Goal: Task Accomplishment & Management: Use online tool/utility

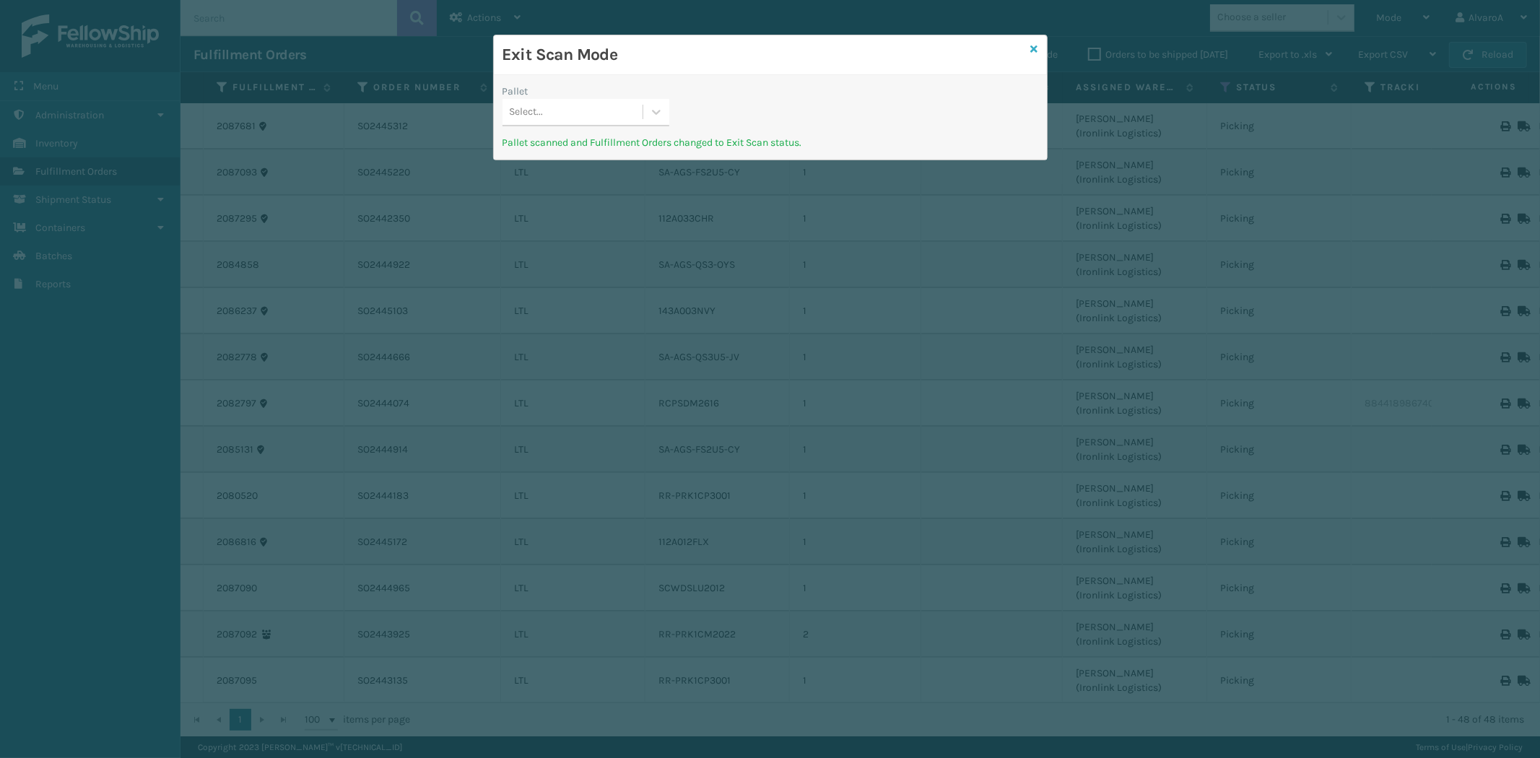
click at [1036, 49] on icon at bounding box center [1034, 49] width 7 height 10
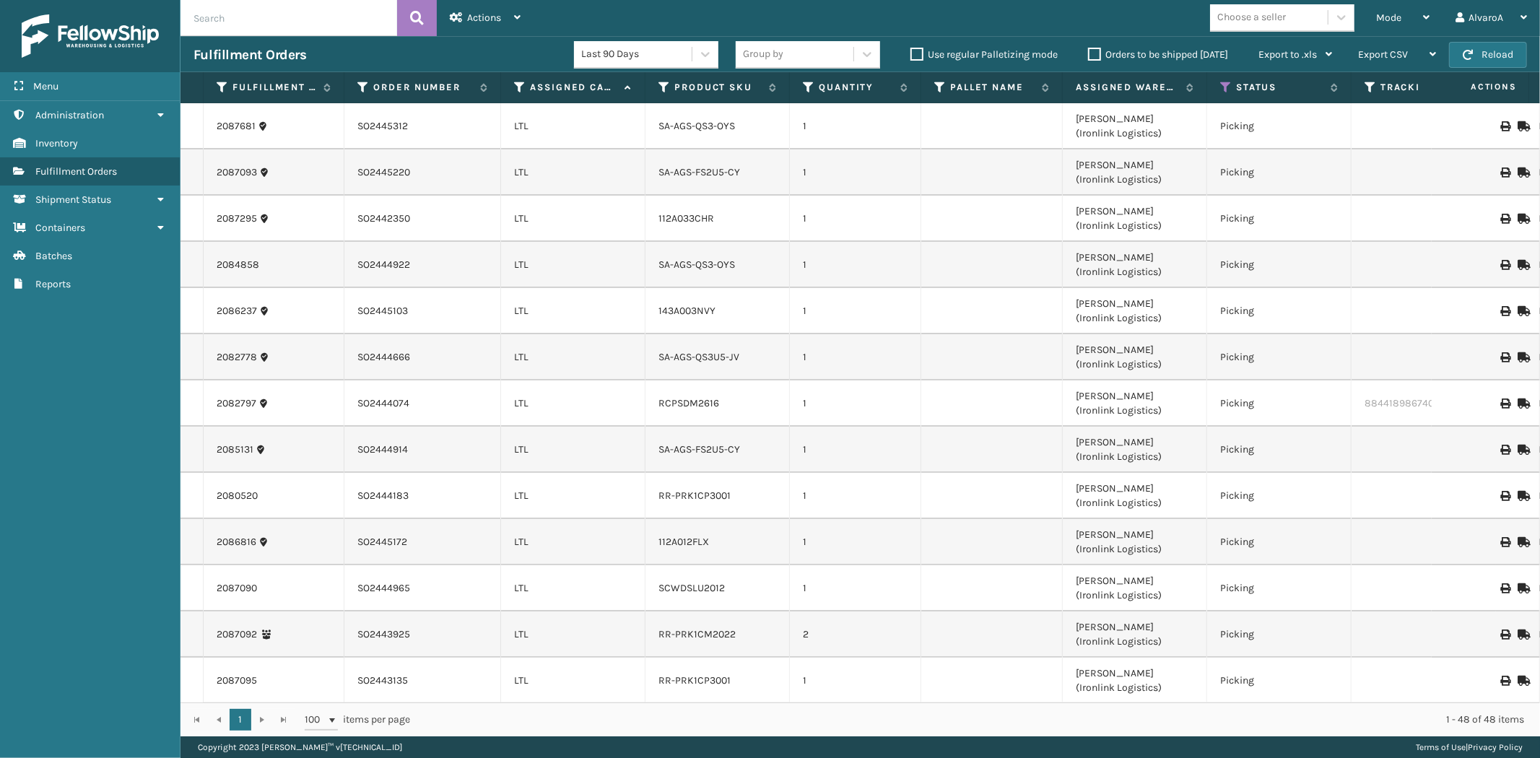
click at [1389, 18] on span "Mode" at bounding box center [1389, 18] width 25 height 12
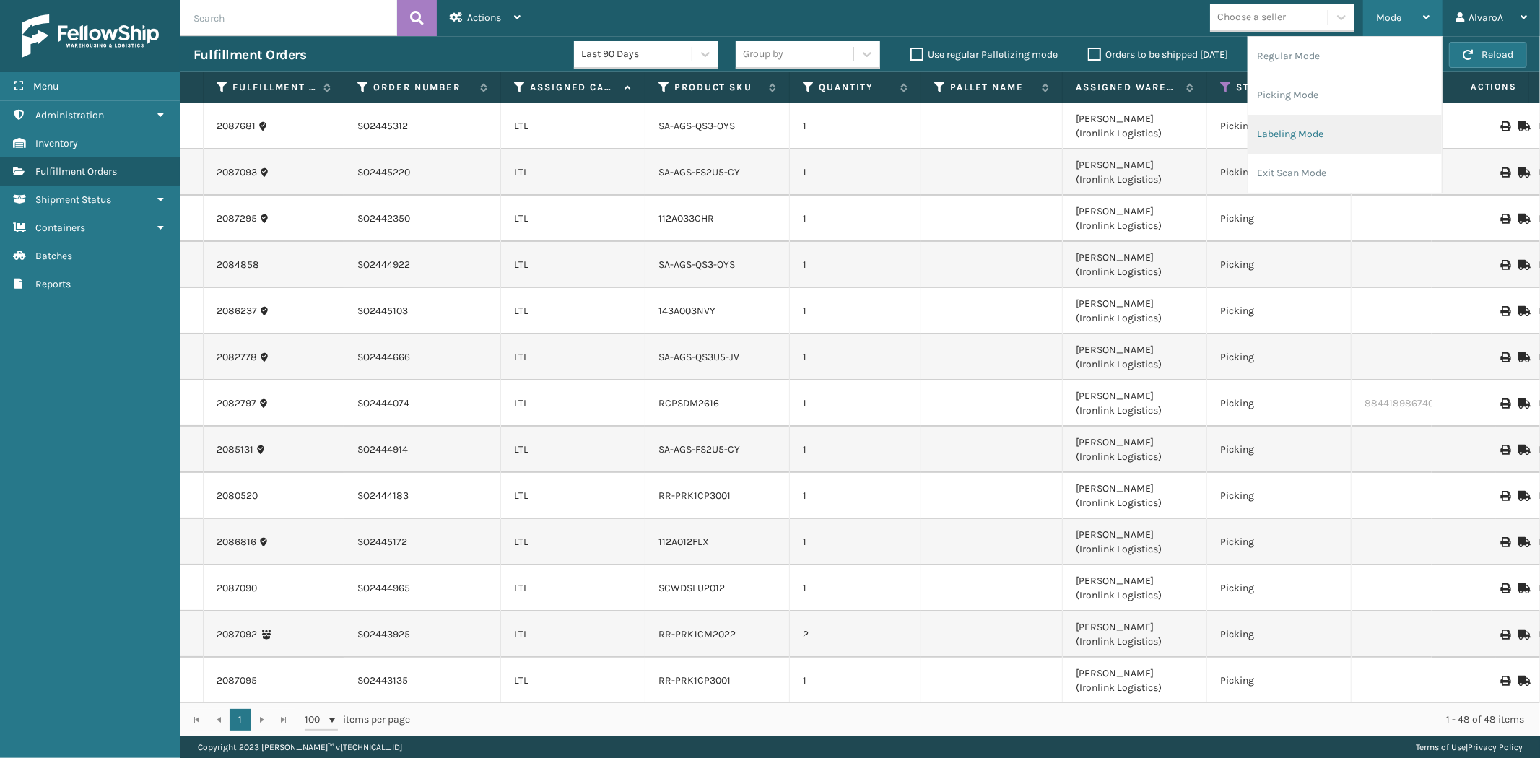
click at [1303, 132] on li "Labeling Mode" at bounding box center [1346, 134] width 194 height 39
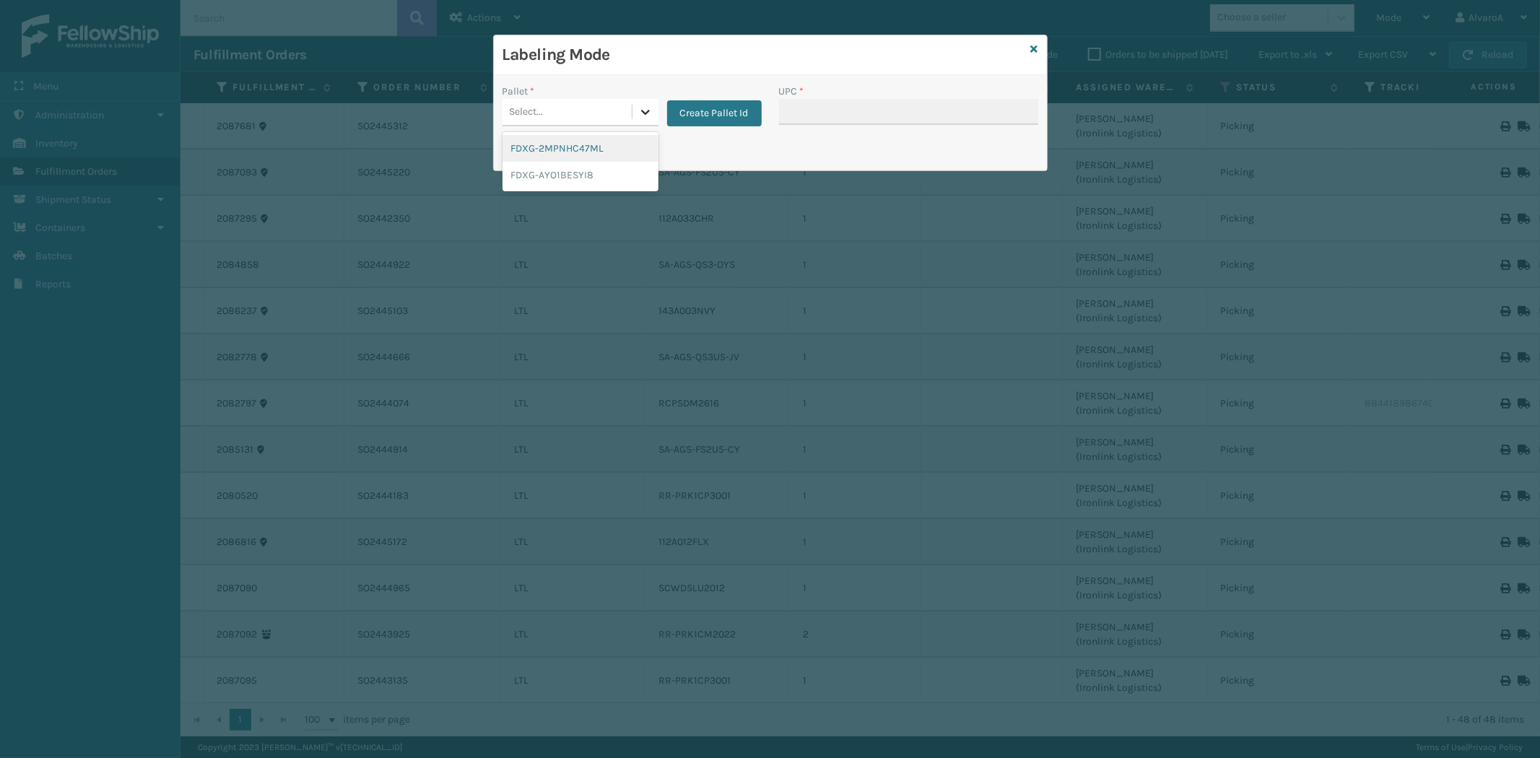
click at [652, 116] on div at bounding box center [646, 112] width 26 height 26
click at [698, 110] on button "Create Pallet Id" at bounding box center [714, 113] width 95 height 26
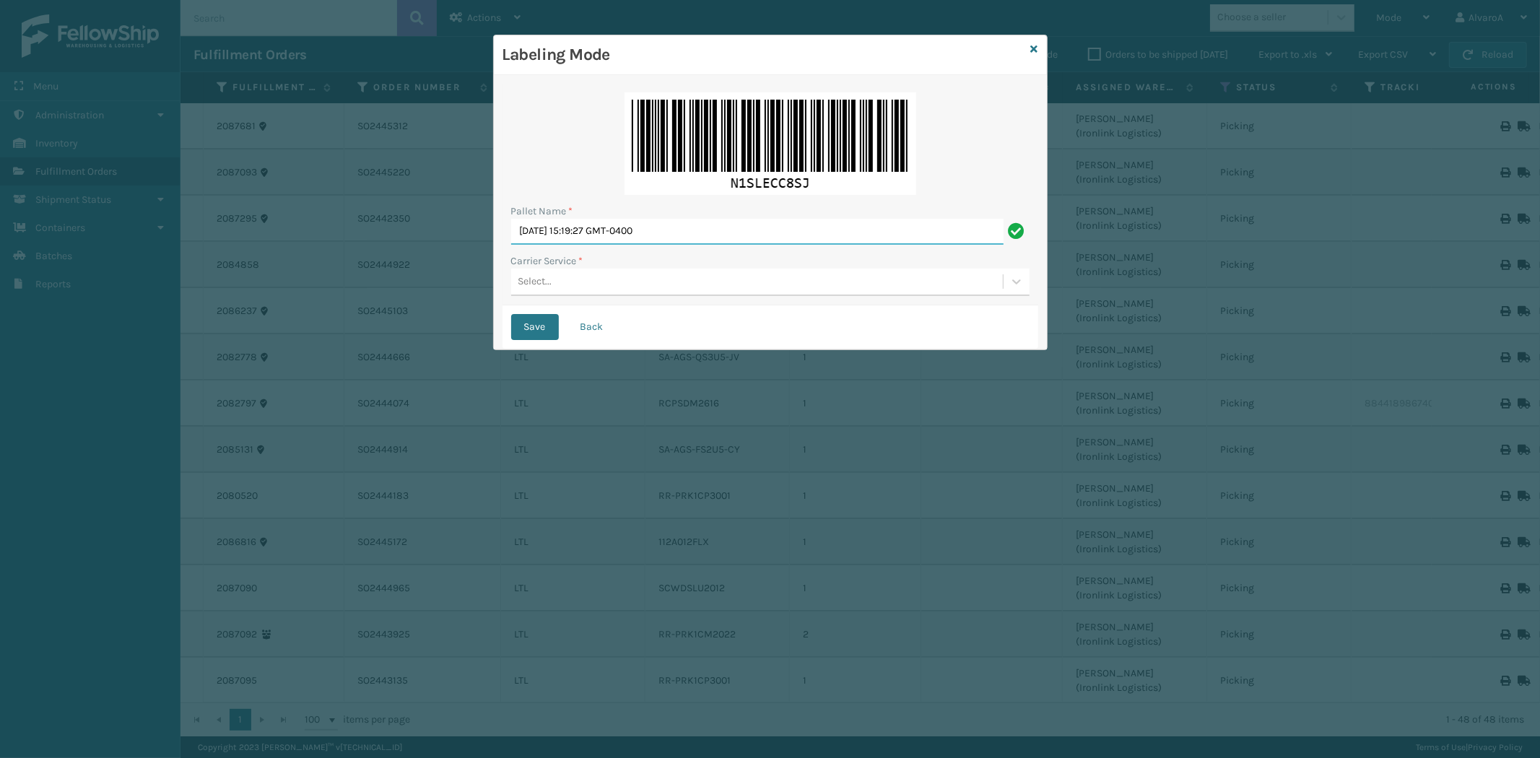
drag, startPoint x: 687, startPoint y: 230, endPoint x: 373, endPoint y: 336, distance: 330.9
click at [376, 335] on div "Labeling Mode Pallet Name * [DATE] 15:19:27 GMT-0400 Carrier Service * Select..…" at bounding box center [770, 379] width 1540 height 758
type input "LPN 511191"
click at [539, 282] on div "Select..." at bounding box center [536, 281] width 34 height 15
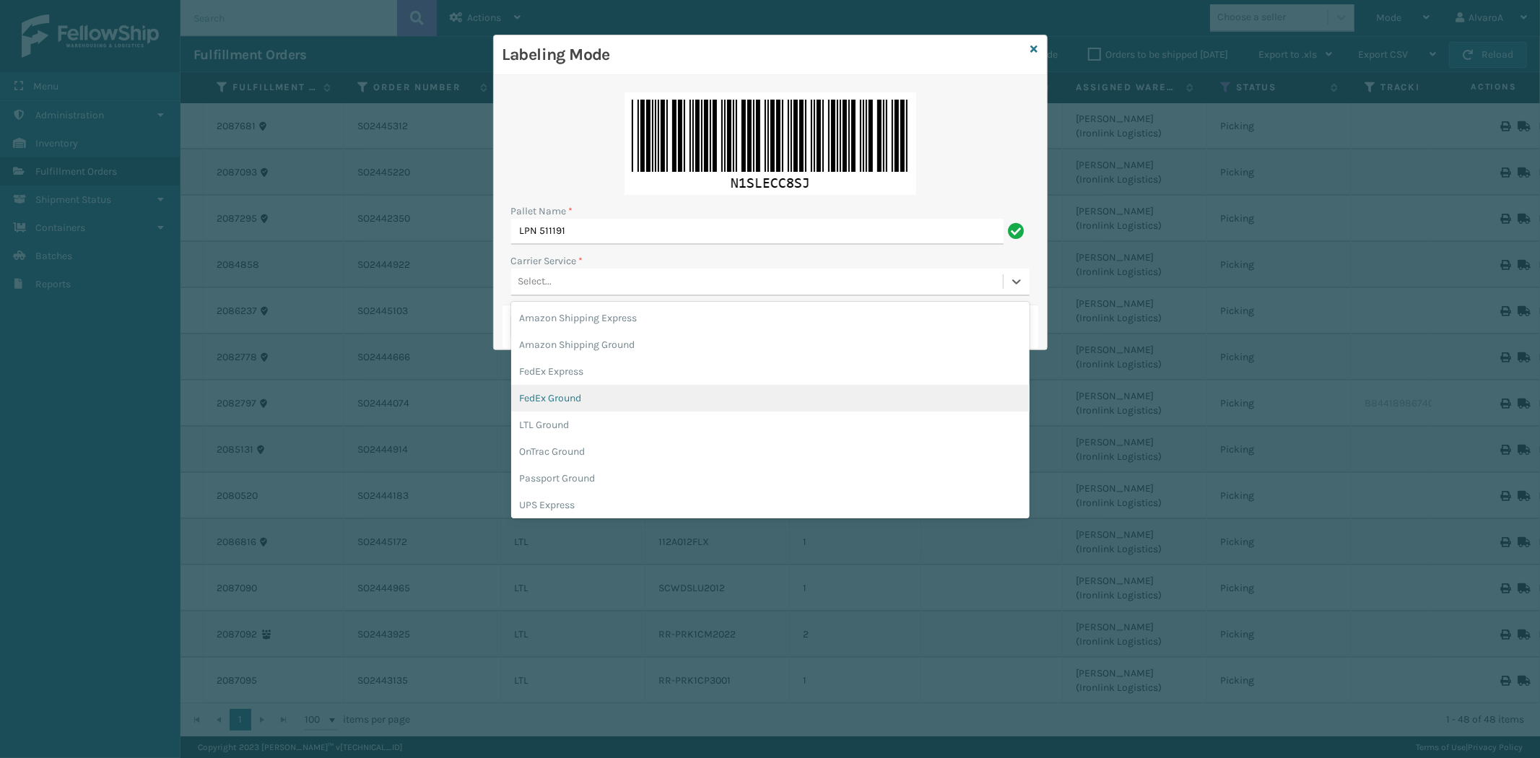
click at [578, 402] on div "FedEx Ground" at bounding box center [770, 398] width 519 height 27
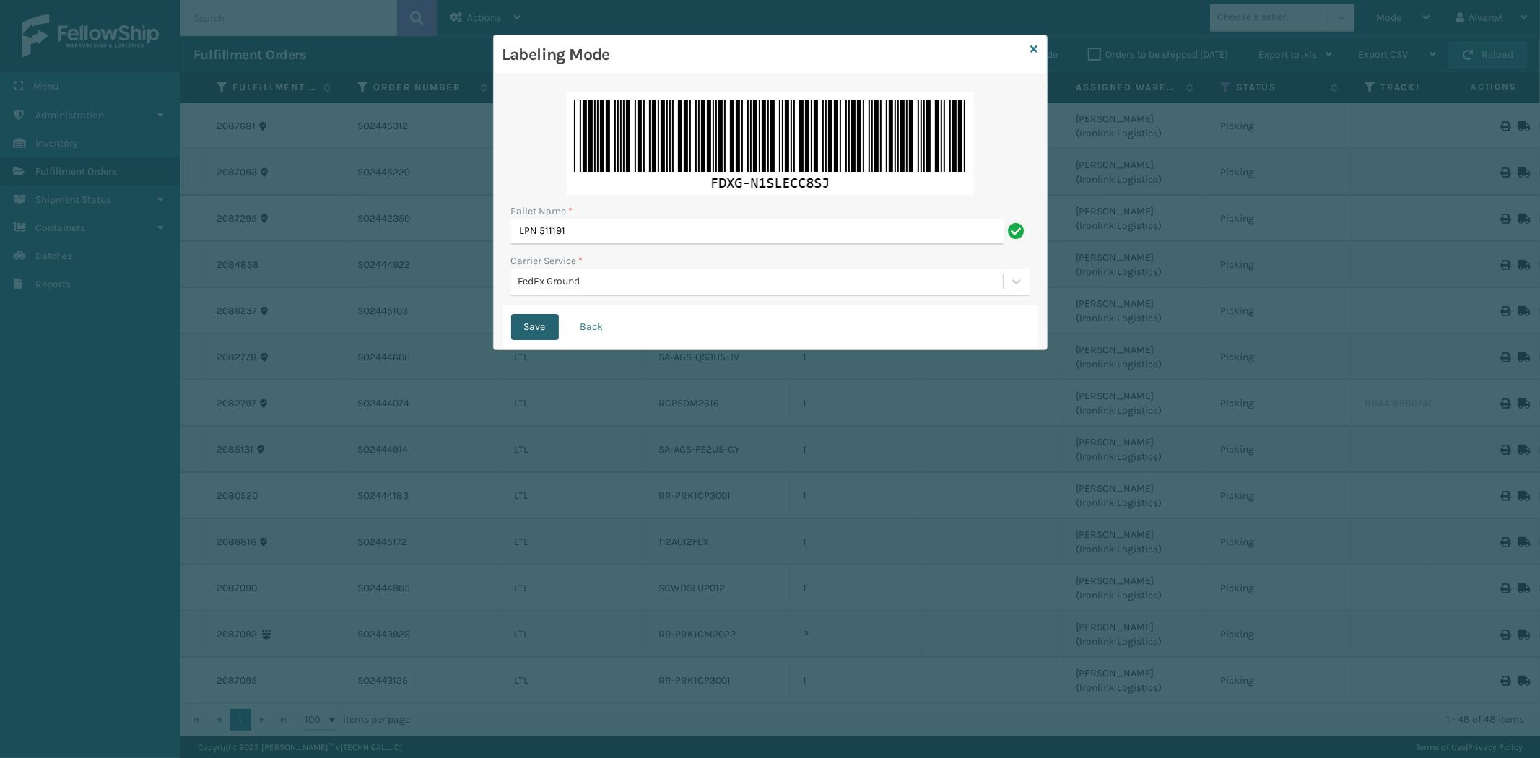
click at [527, 326] on button "Save" at bounding box center [535, 327] width 48 height 26
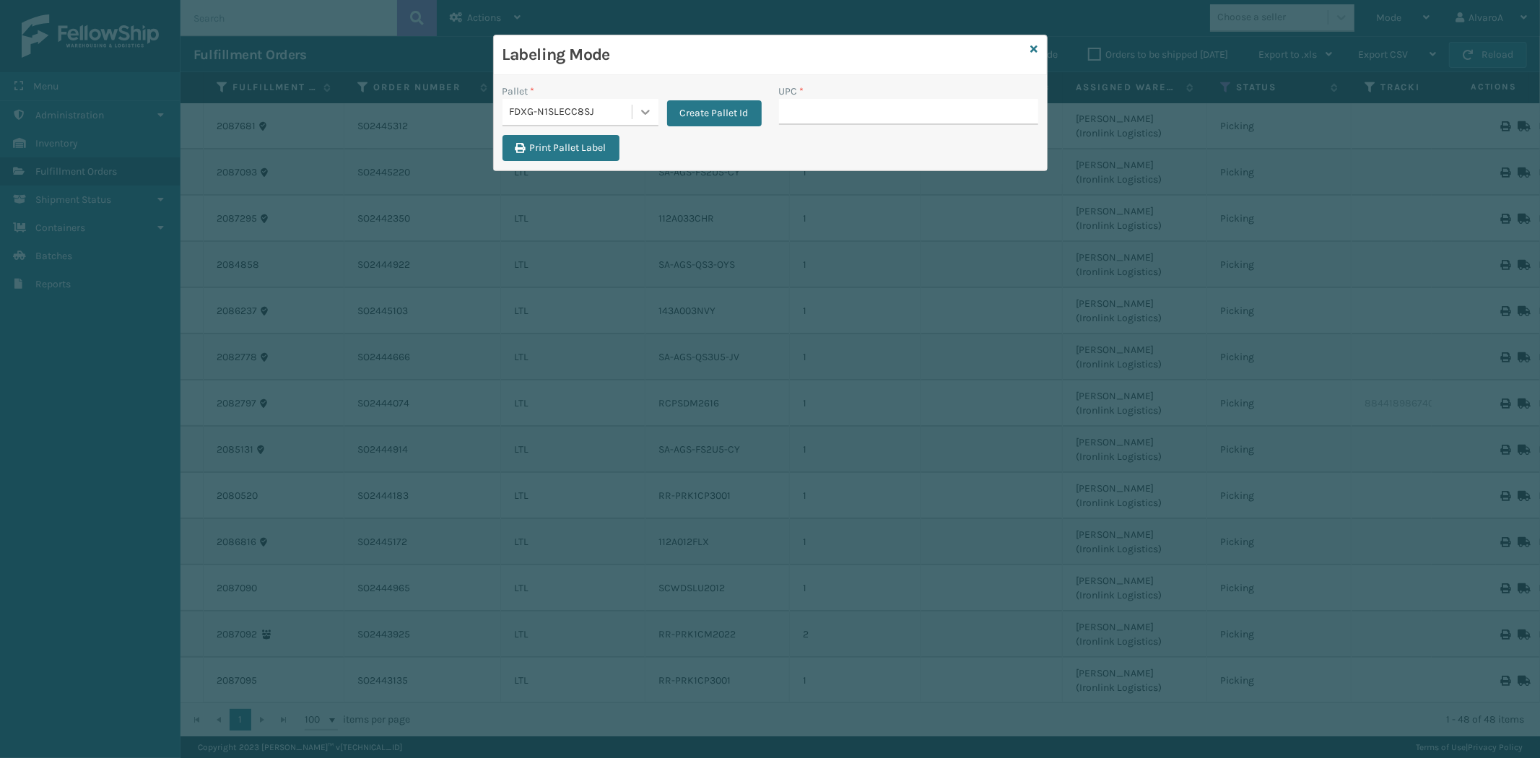
click at [644, 105] on icon at bounding box center [645, 112] width 14 height 14
click at [1041, 47] on div "Labeling Mode" at bounding box center [770, 55] width 553 height 40
click at [1030, 46] on div "Labeling Mode" at bounding box center [770, 55] width 553 height 40
click at [1031, 47] on icon at bounding box center [1034, 49] width 7 height 10
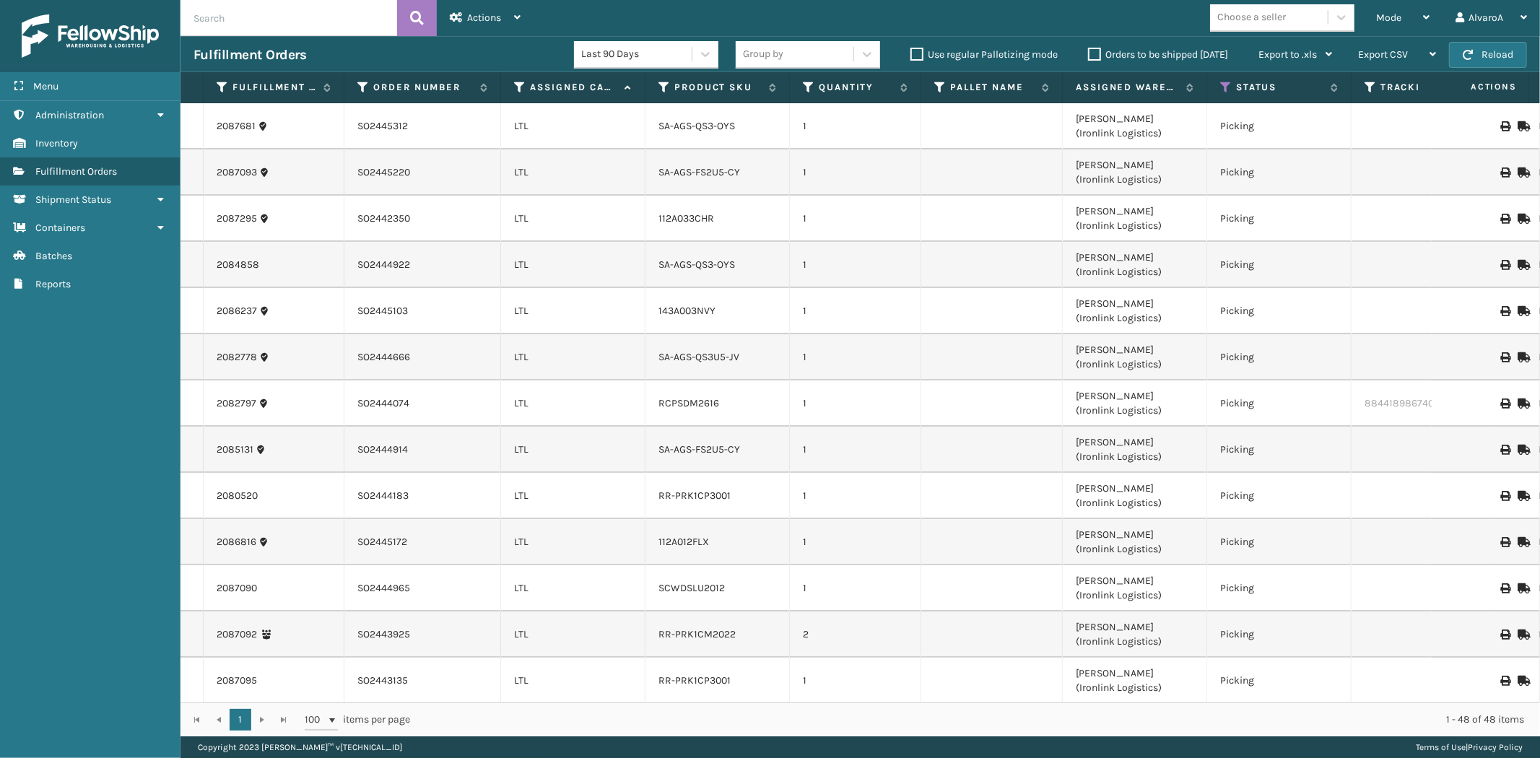
click at [907, 53] on div "Use regular Palletizing mode" at bounding box center [987, 54] width 178 height 17
click at [914, 59] on label "Use regular Palletizing mode" at bounding box center [984, 54] width 147 height 12
click at [911, 56] on input "Use regular Palletizing mode" at bounding box center [911, 50] width 1 height 9
drag, startPoint x: 1404, startPoint y: 17, endPoint x: 1340, endPoint y: 67, distance: 81.3
click at [1404, 18] on div "Mode" at bounding box center [1403, 18] width 53 height 36
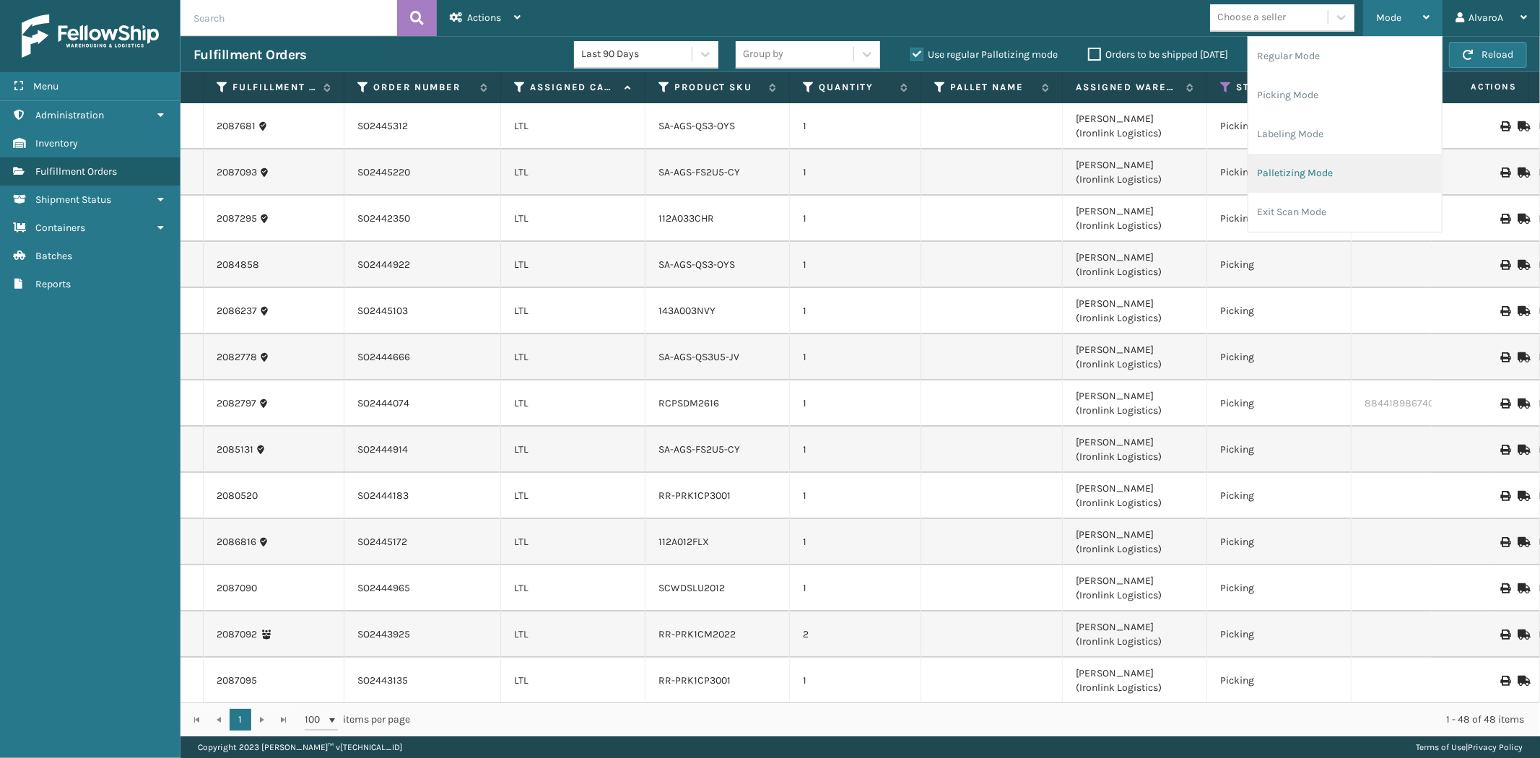
click at [1280, 176] on li "Palletizing Mode" at bounding box center [1346, 173] width 194 height 39
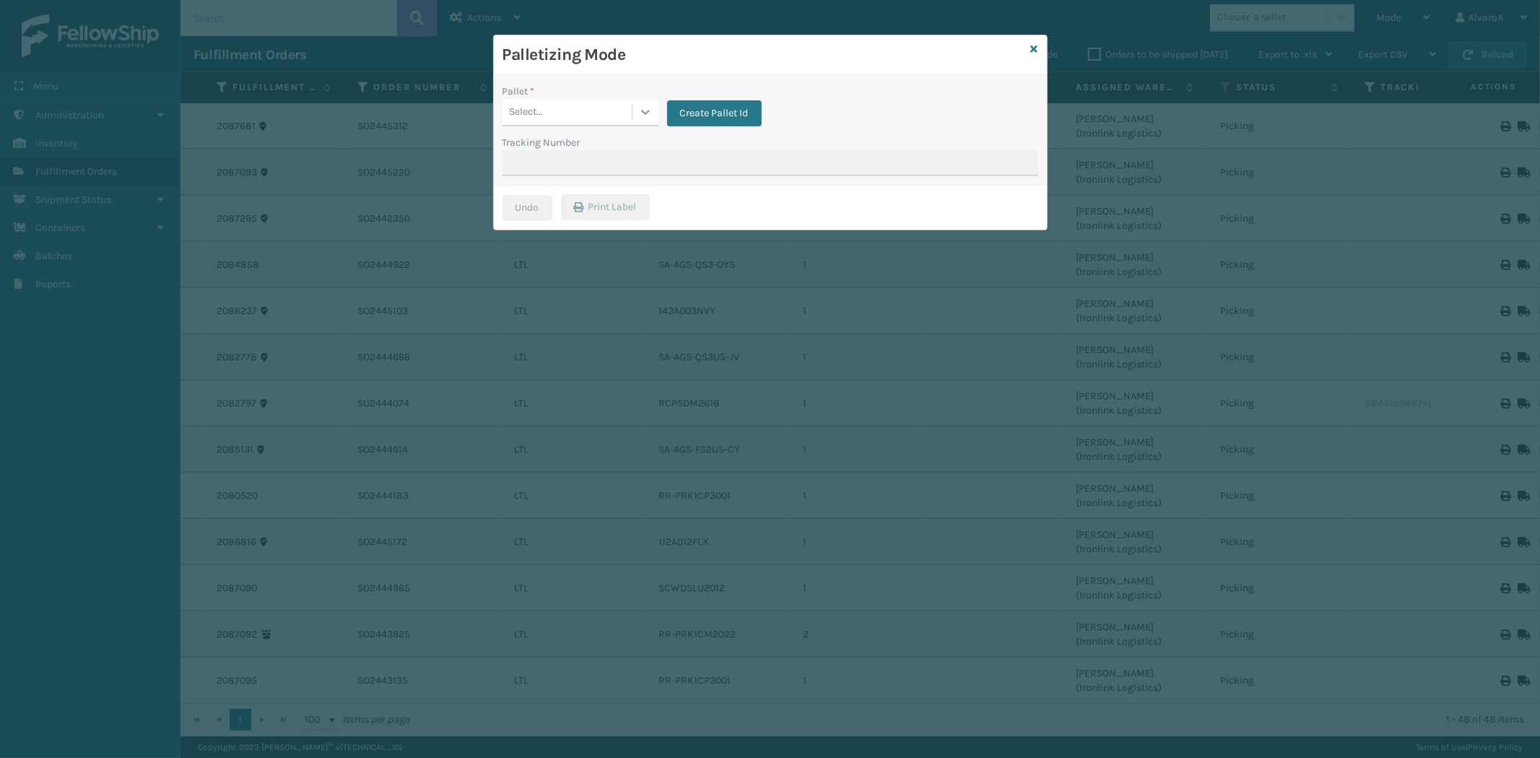
click at [644, 110] on icon at bounding box center [645, 112] width 14 height 14
click at [639, 203] on span "button" at bounding box center [637, 205] width 9 height 10
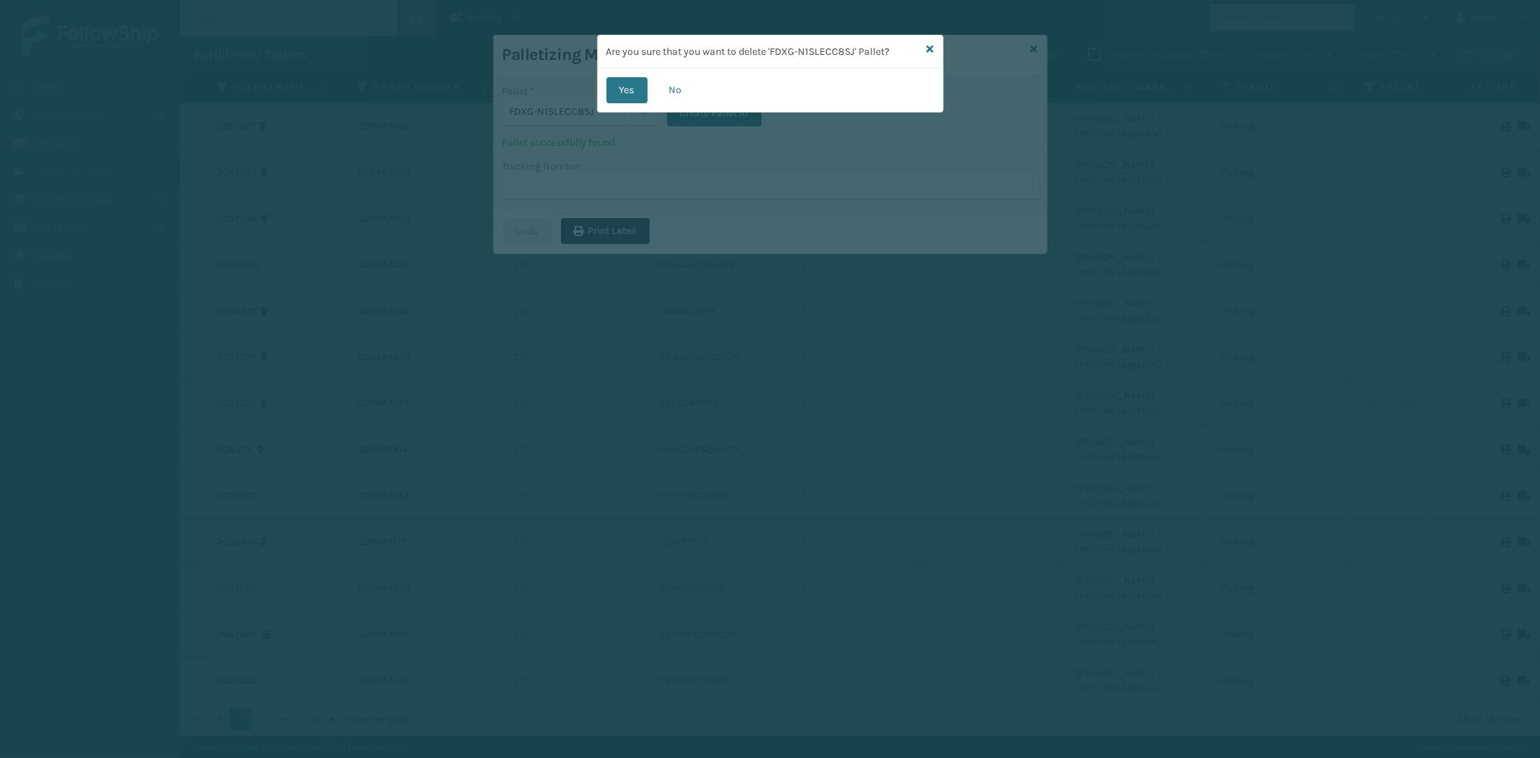
click at [629, 83] on button "Yes" at bounding box center [627, 90] width 41 height 26
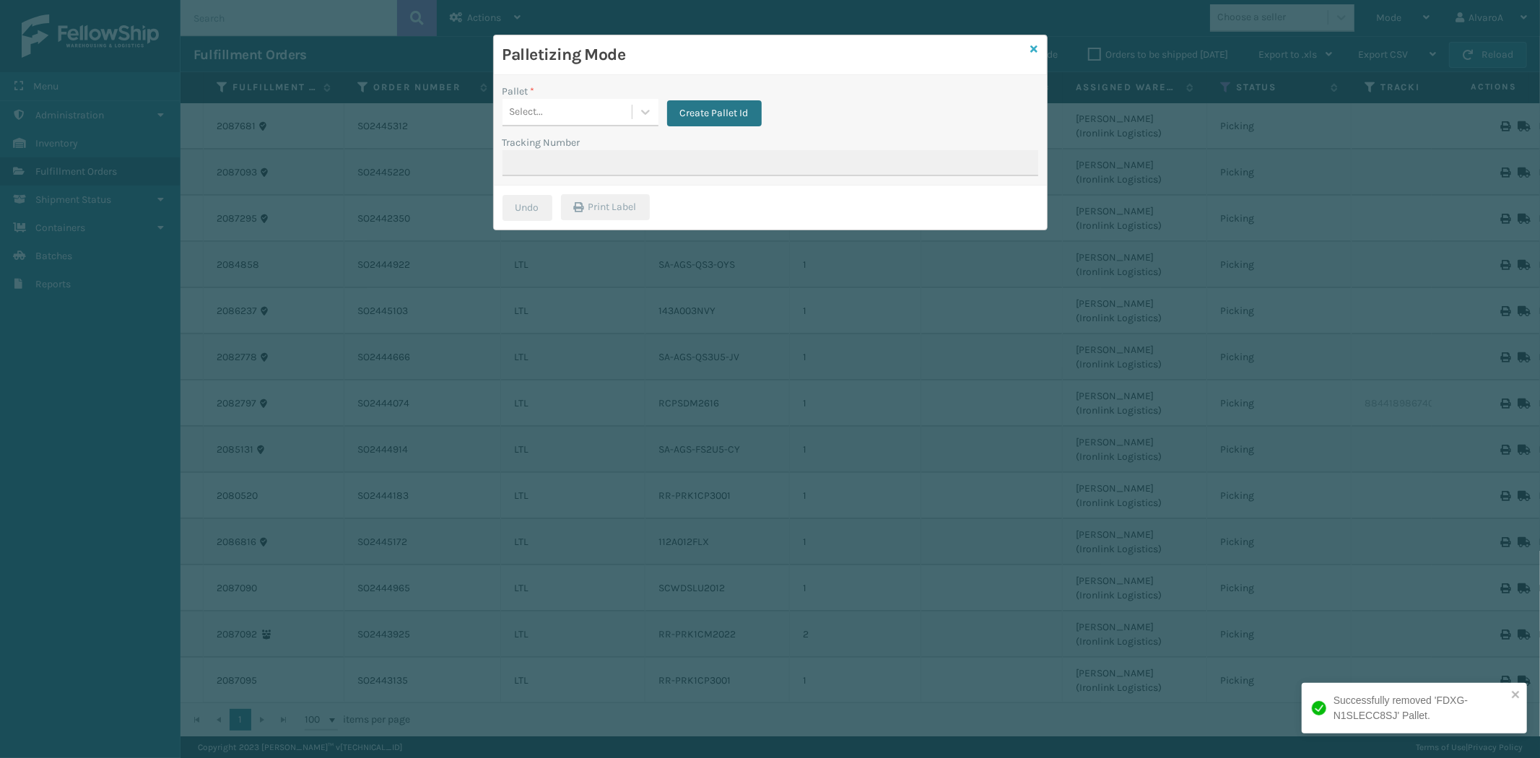
click at [1033, 48] on icon at bounding box center [1034, 49] width 7 height 10
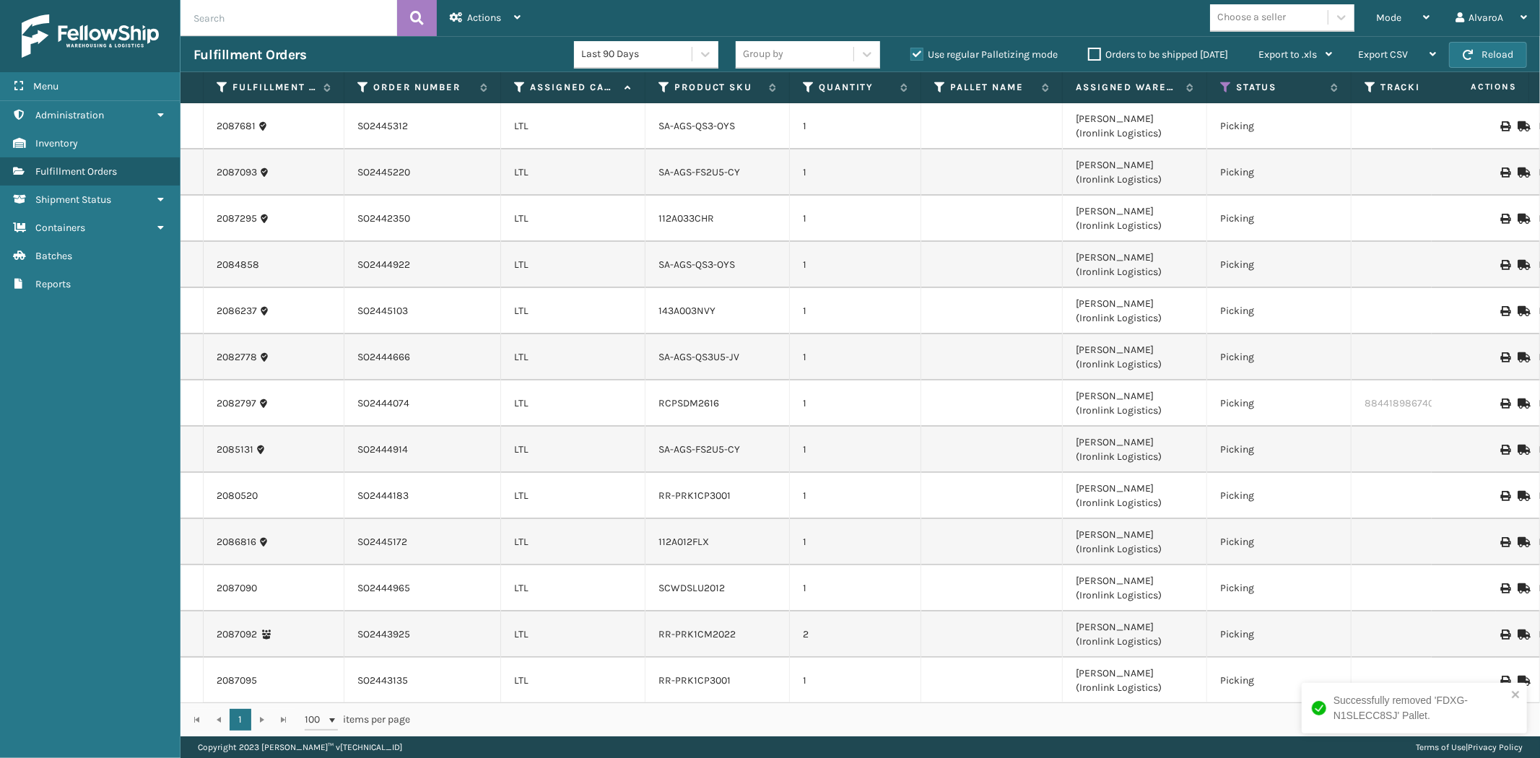
click at [911, 53] on label "Use regular Palletizing mode" at bounding box center [984, 54] width 147 height 12
click at [911, 53] on input "Use regular Palletizing mode" at bounding box center [911, 50] width 1 height 9
checkbox input "false"
click at [1384, 14] on span "Mode" at bounding box center [1389, 18] width 25 height 12
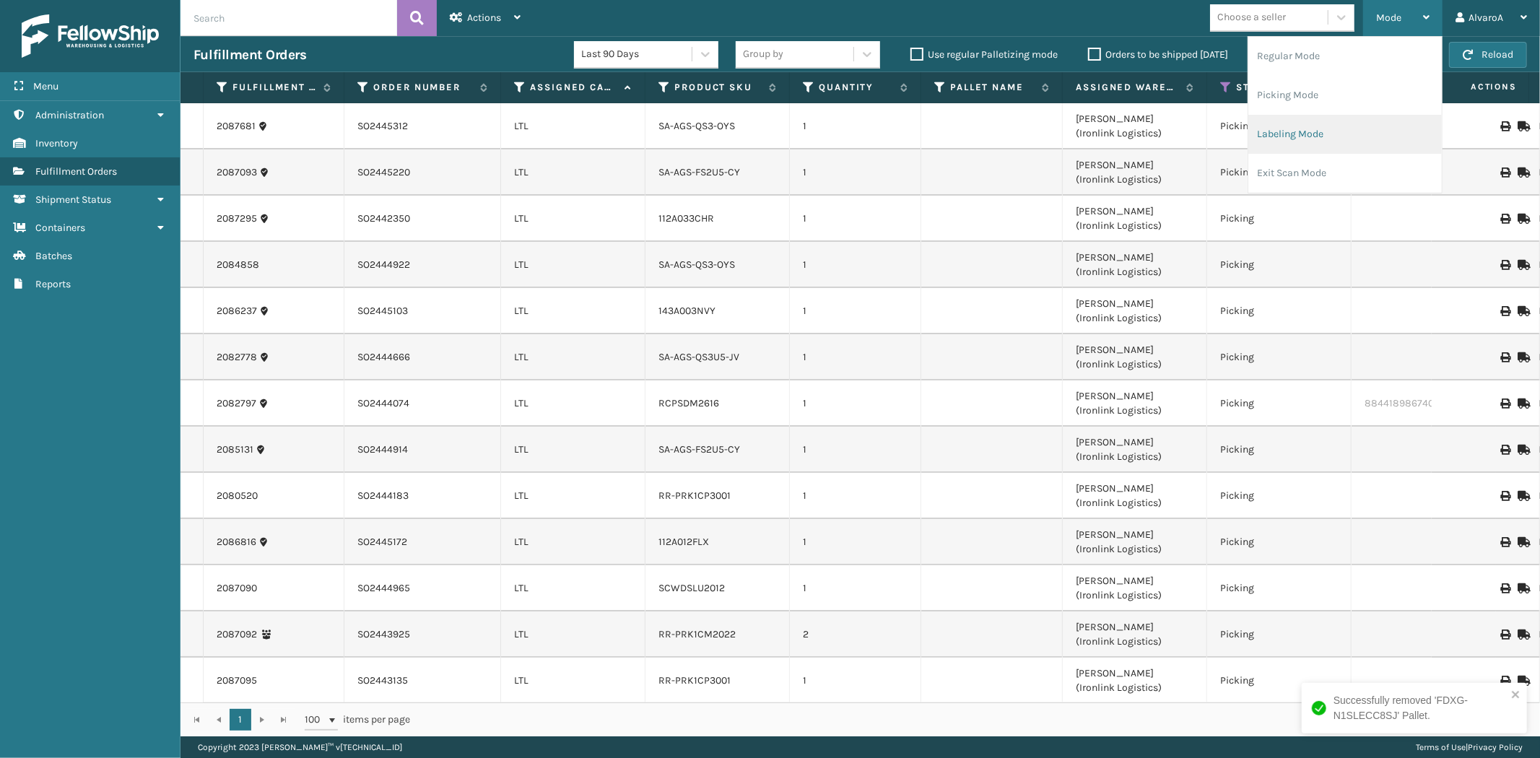
click at [1293, 124] on li "Labeling Mode" at bounding box center [1346, 134] width 194 height 39
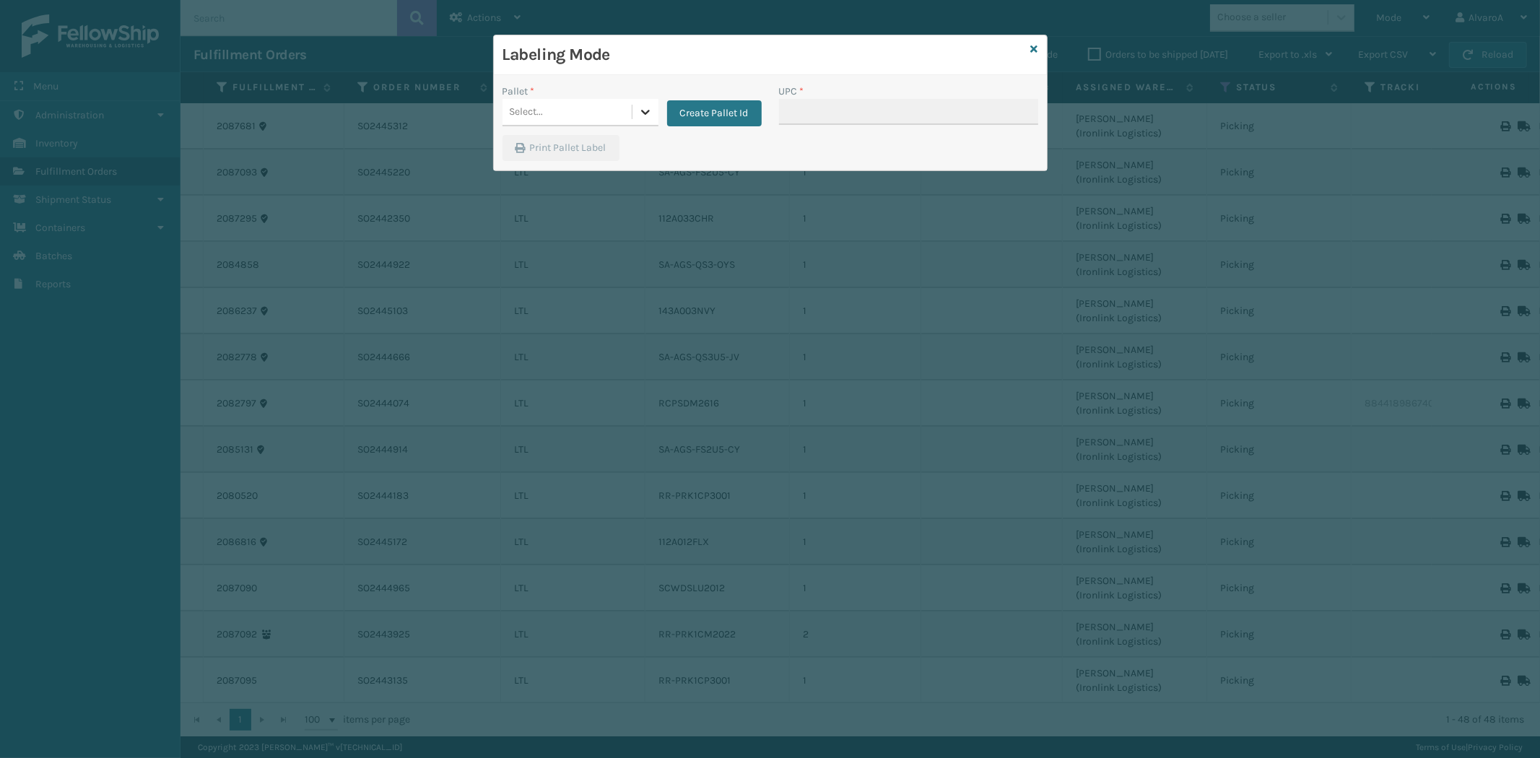
click at [647, 113] on icon at bounding box center [645, 112] width 14 height 14
click at [699, 112] on button "Create Pallet Id" at bounding box center [714, 113] width 95 height 26
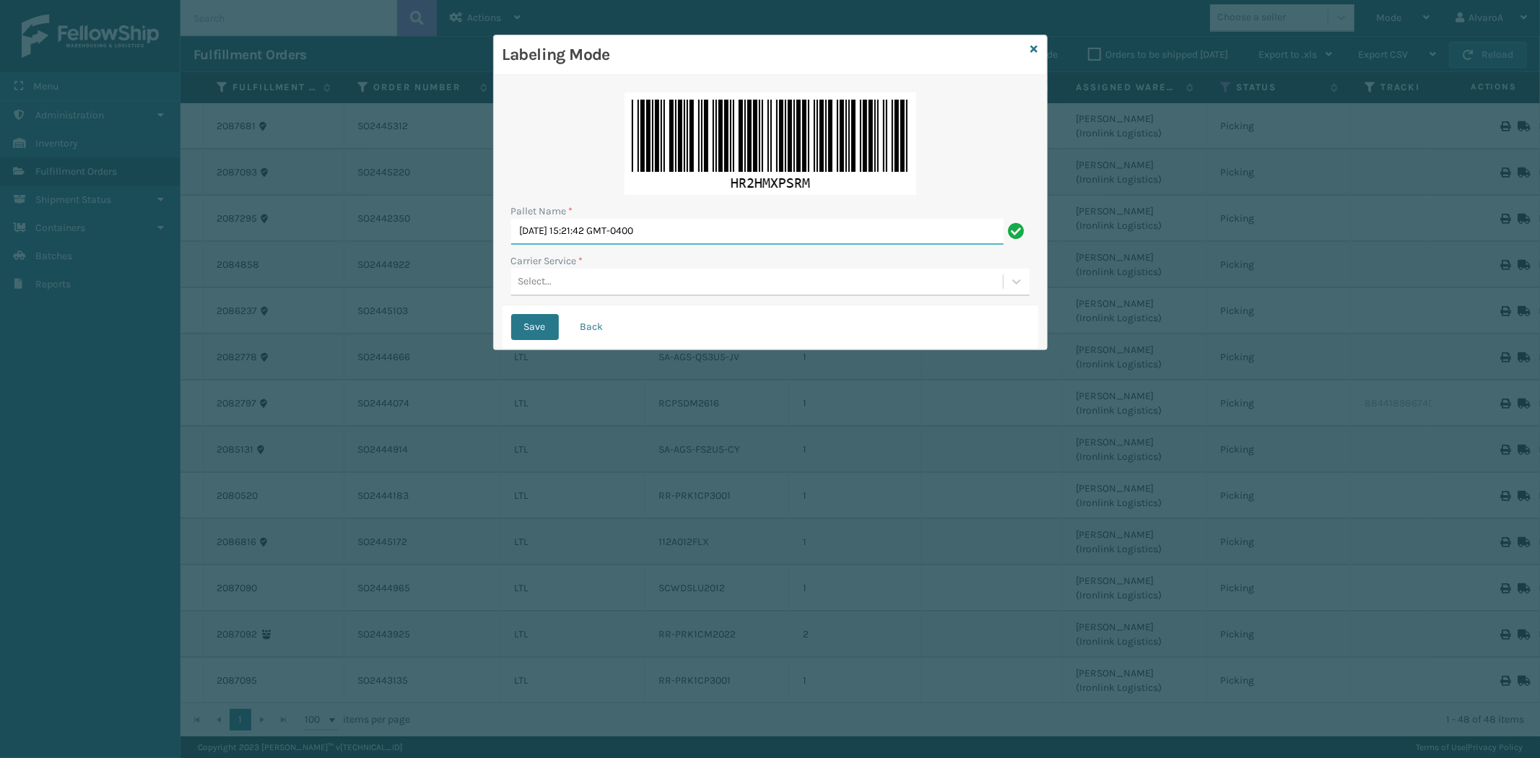
drag, startPoint x: 709, startPoint y: 229, endPoint x: 383, endPoint y: 256, distance: 326.9
click at [383, 256] on div "Labeling Mode Pallet Name * [DATE] 15:21:42 GMT-0400 Carrier Service * Select..…" at bounding box center [770, 379] width 1540 height 758
type input "LPN 511191"
click at [543, 292] on div "Select..." at bounding box center [757, 282] width 492 height 24
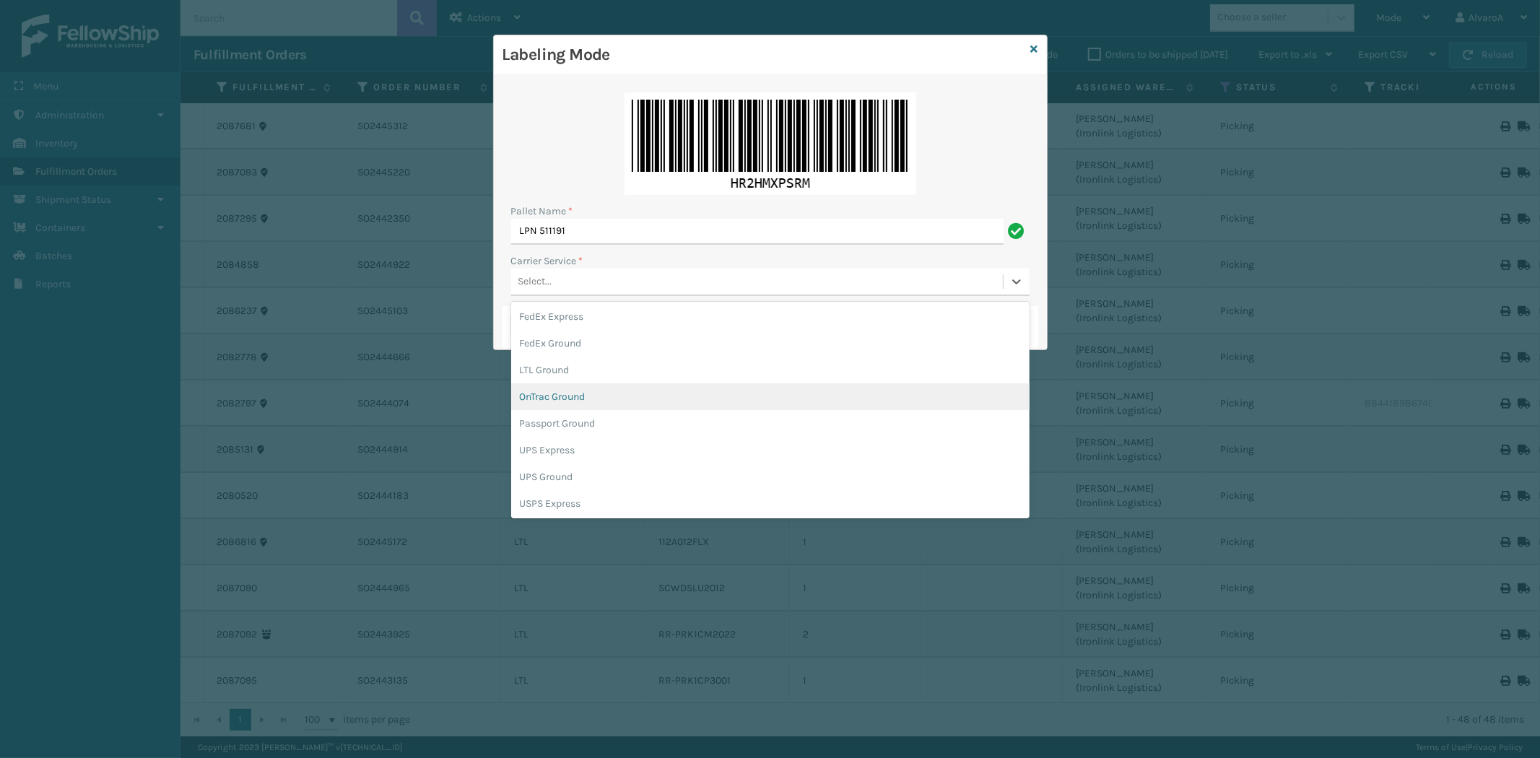
scroll to position [80, 0]
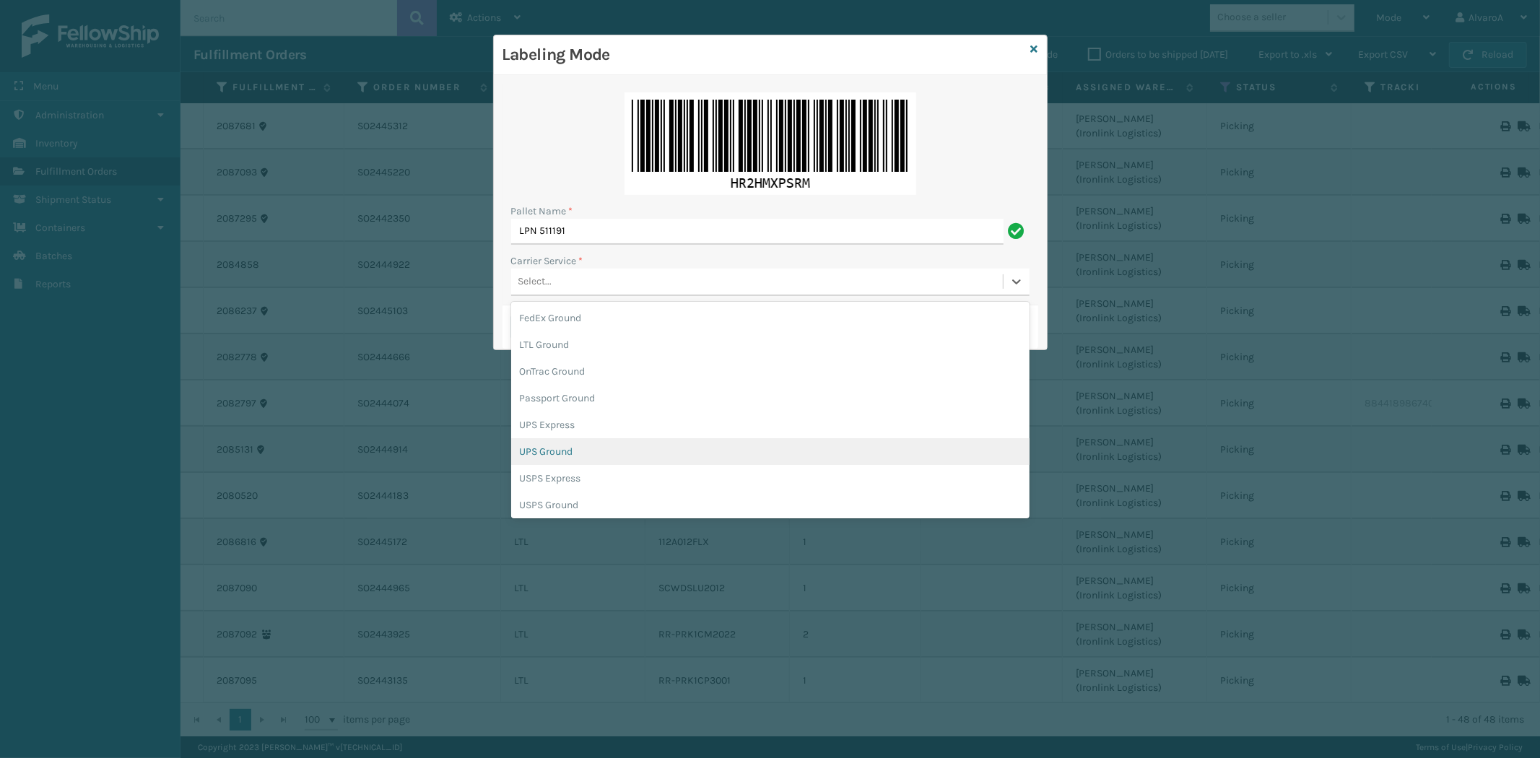
click at [571, 448] on div "UPS Ground" at bounding box center [770, 451] width 519 height 27
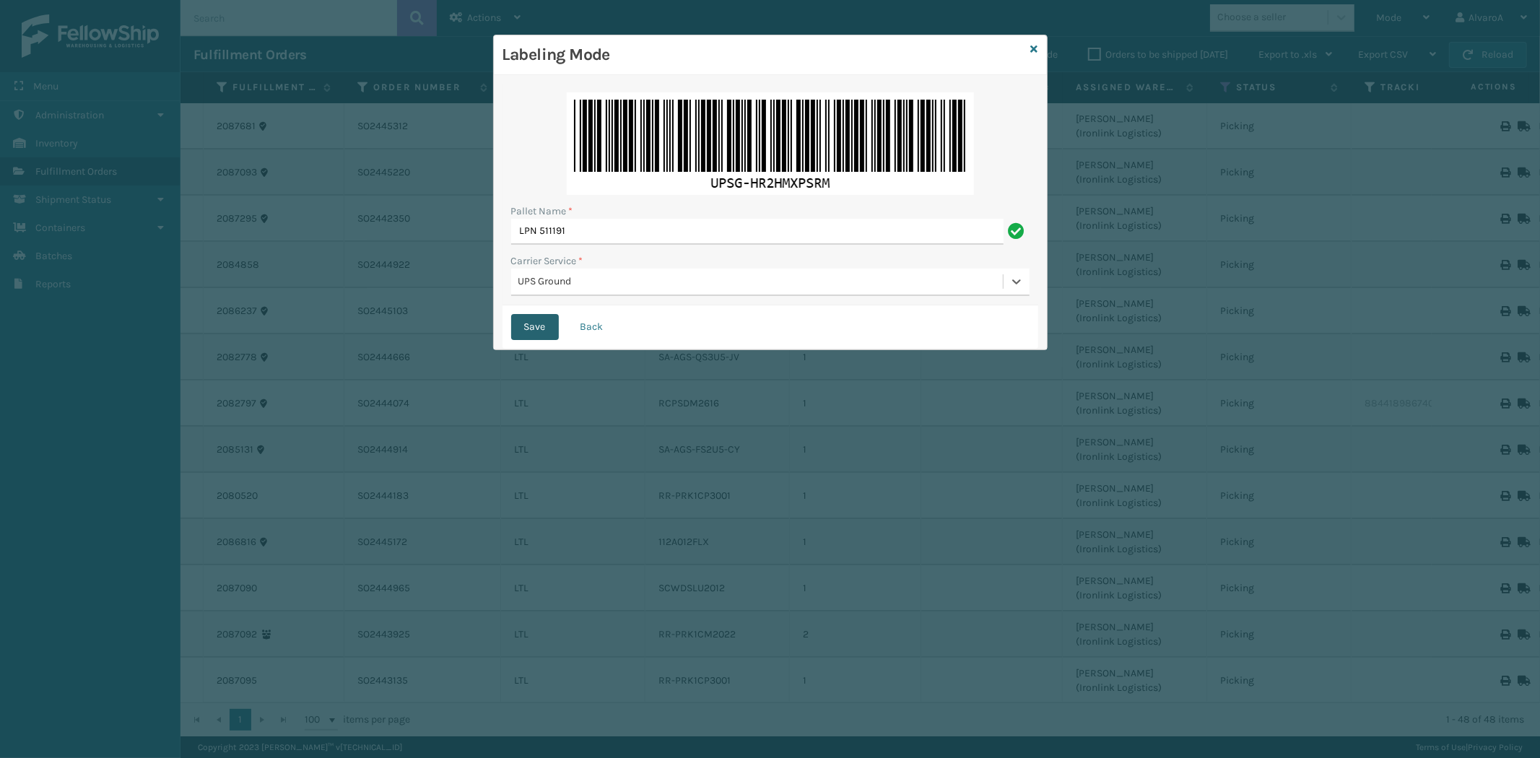
click at [553, 330] on button "Save" at bounding box center [535, 327] width 48 height 26
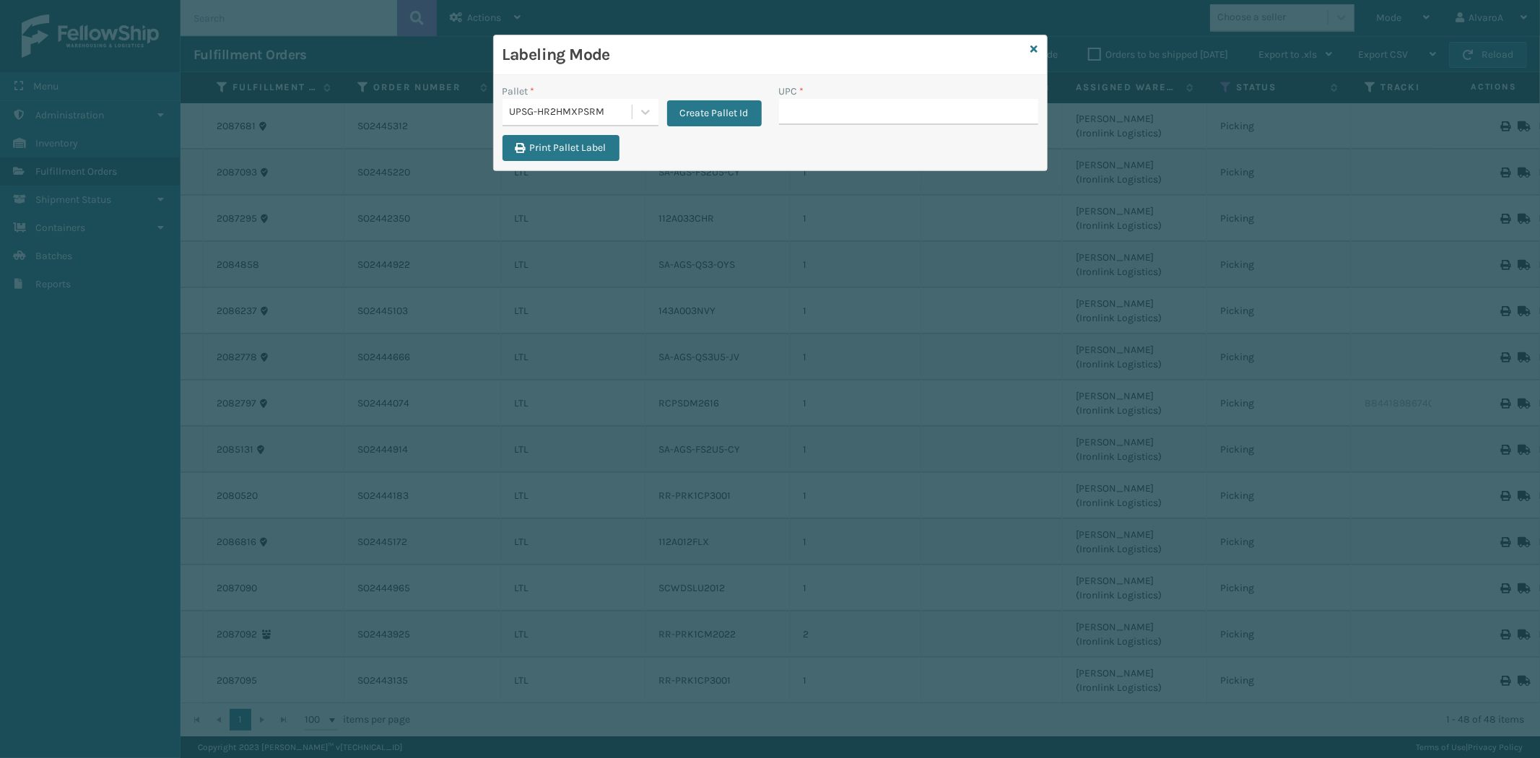
click at [842, 110] on input "UPC *" at bounding box center [908, 112] width 259 height 26
type input "131A013NVY"
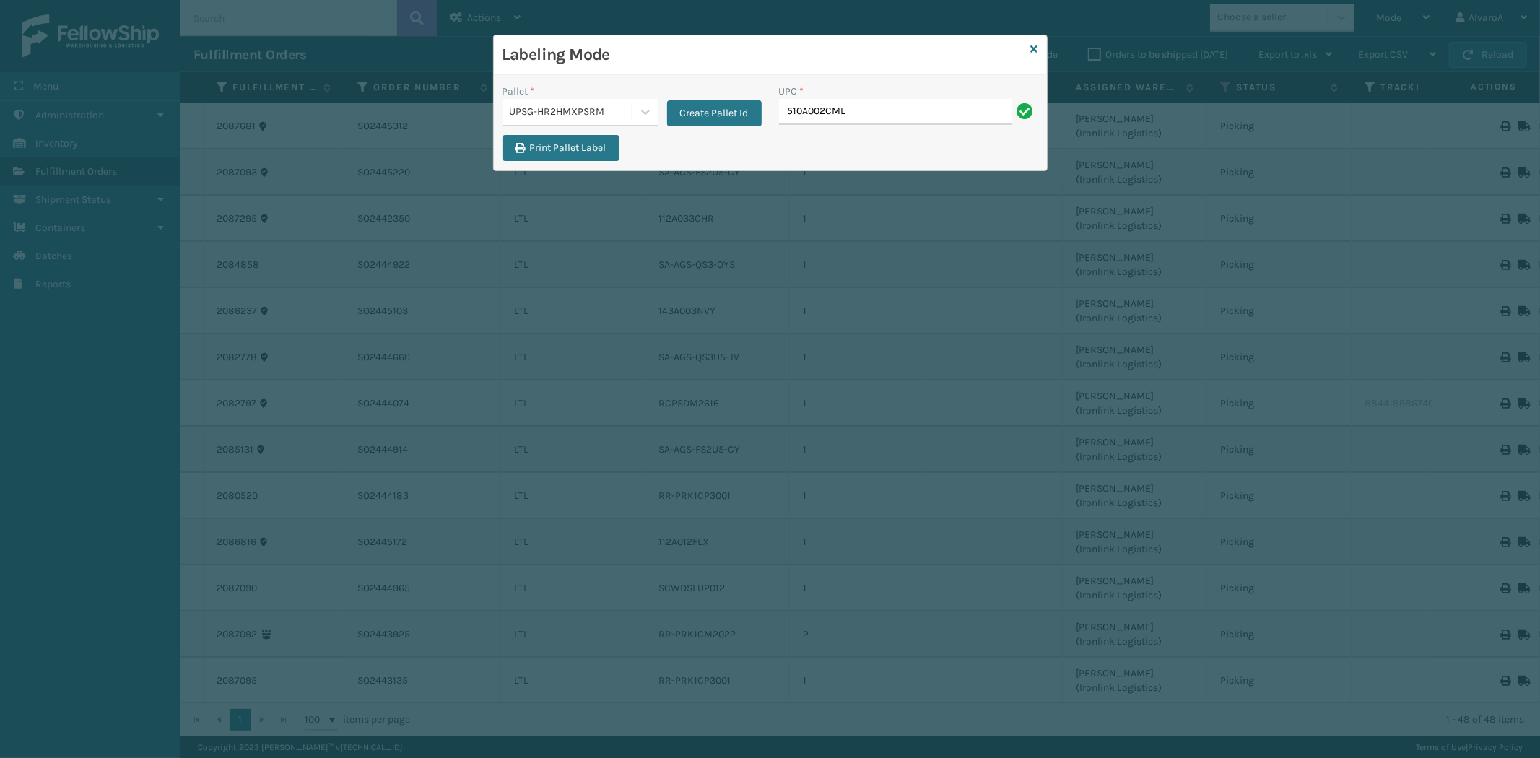
type input "510A002CML"
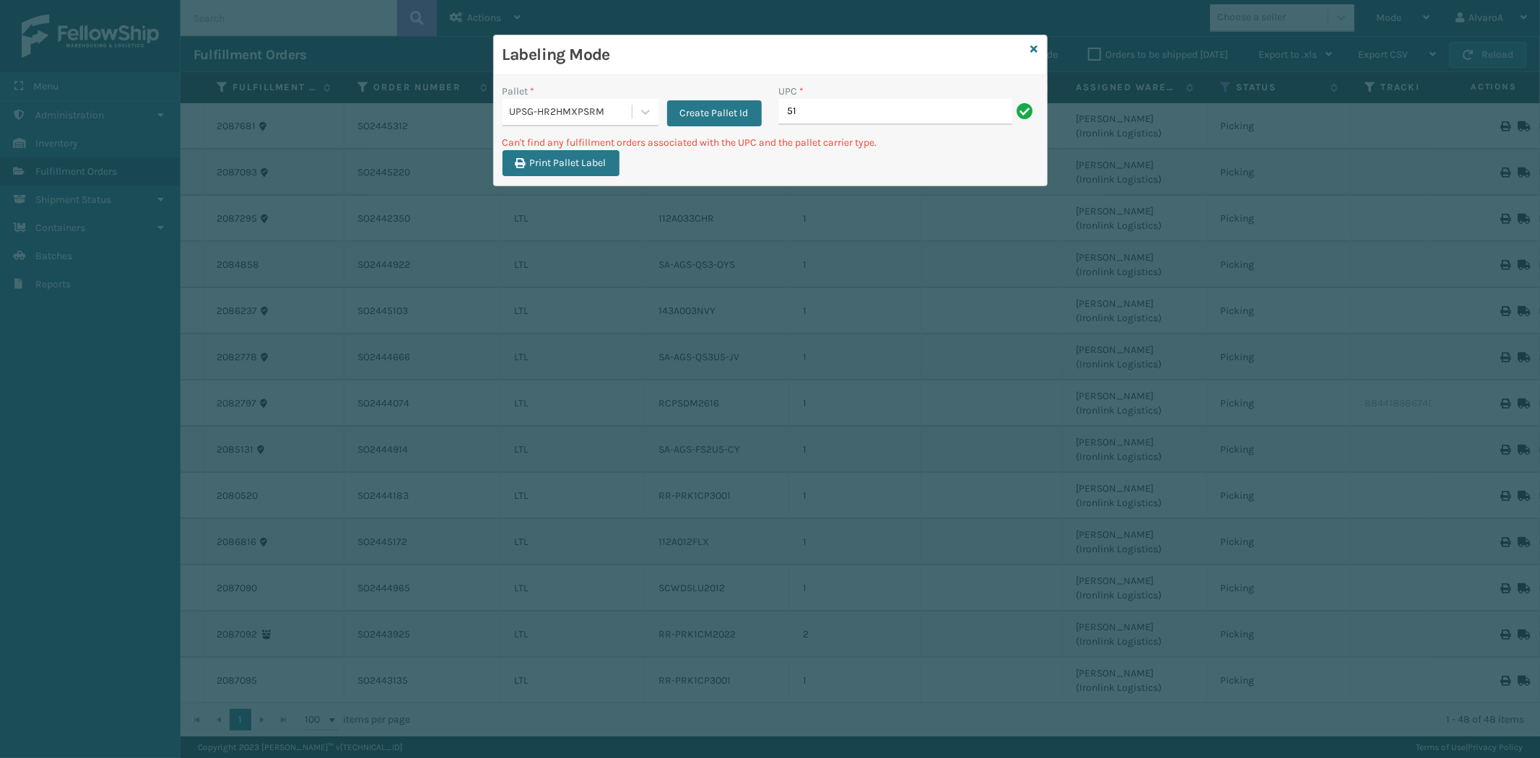
type input "5"
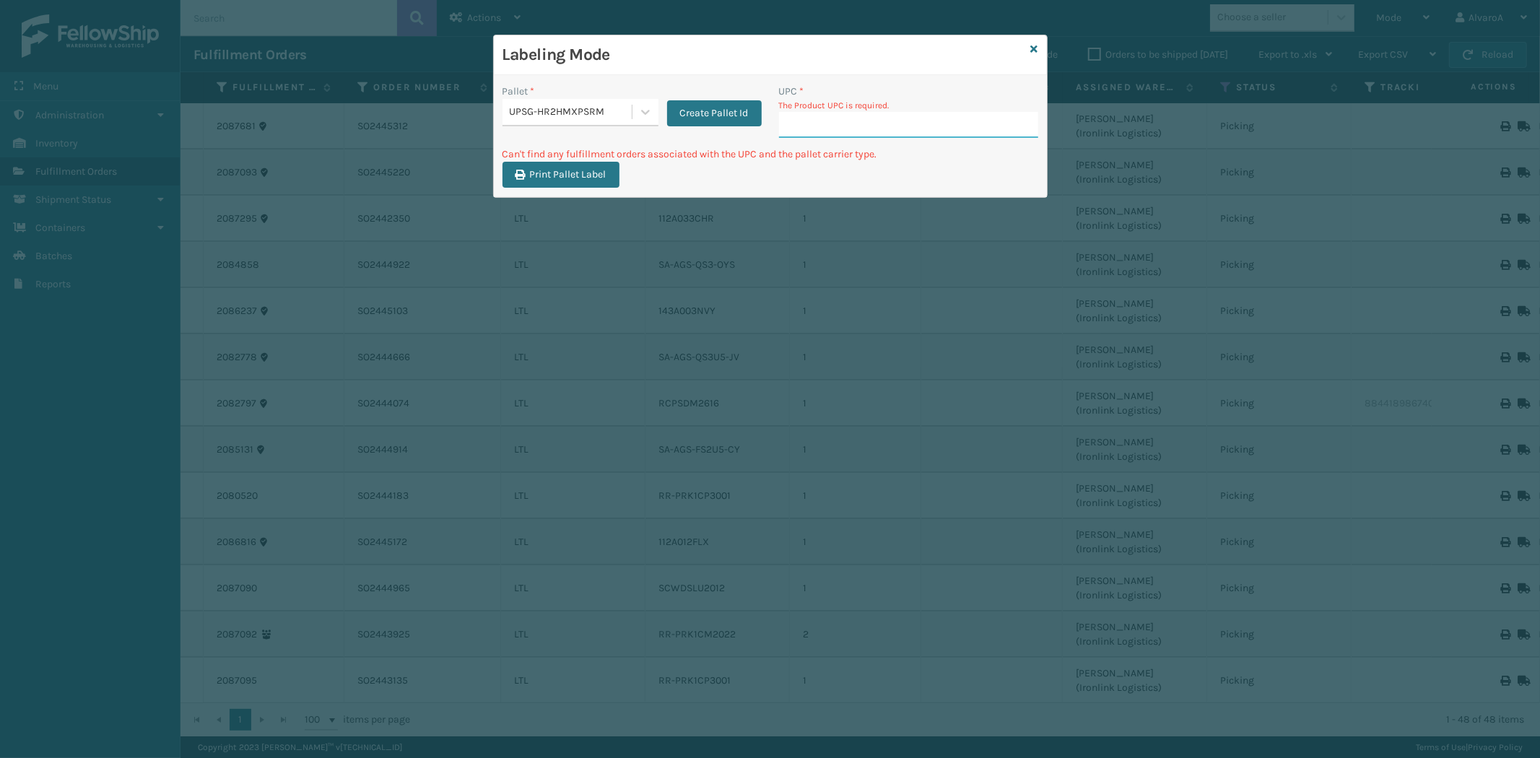
paste input "510A002CML"
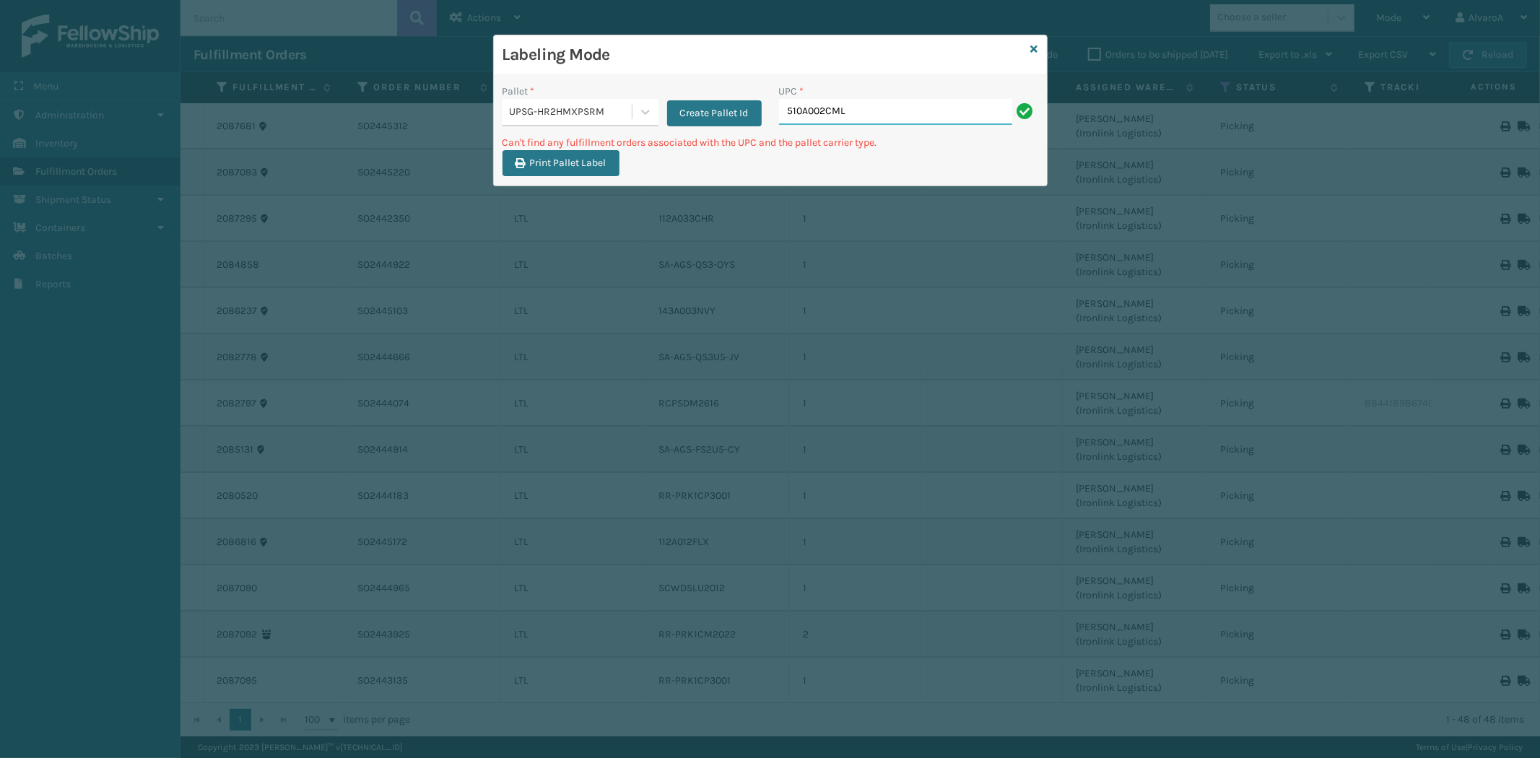
type input "510A002CML"
click at [1033, 46] on icon at bounding box center [1034, 49] width 7 height 10
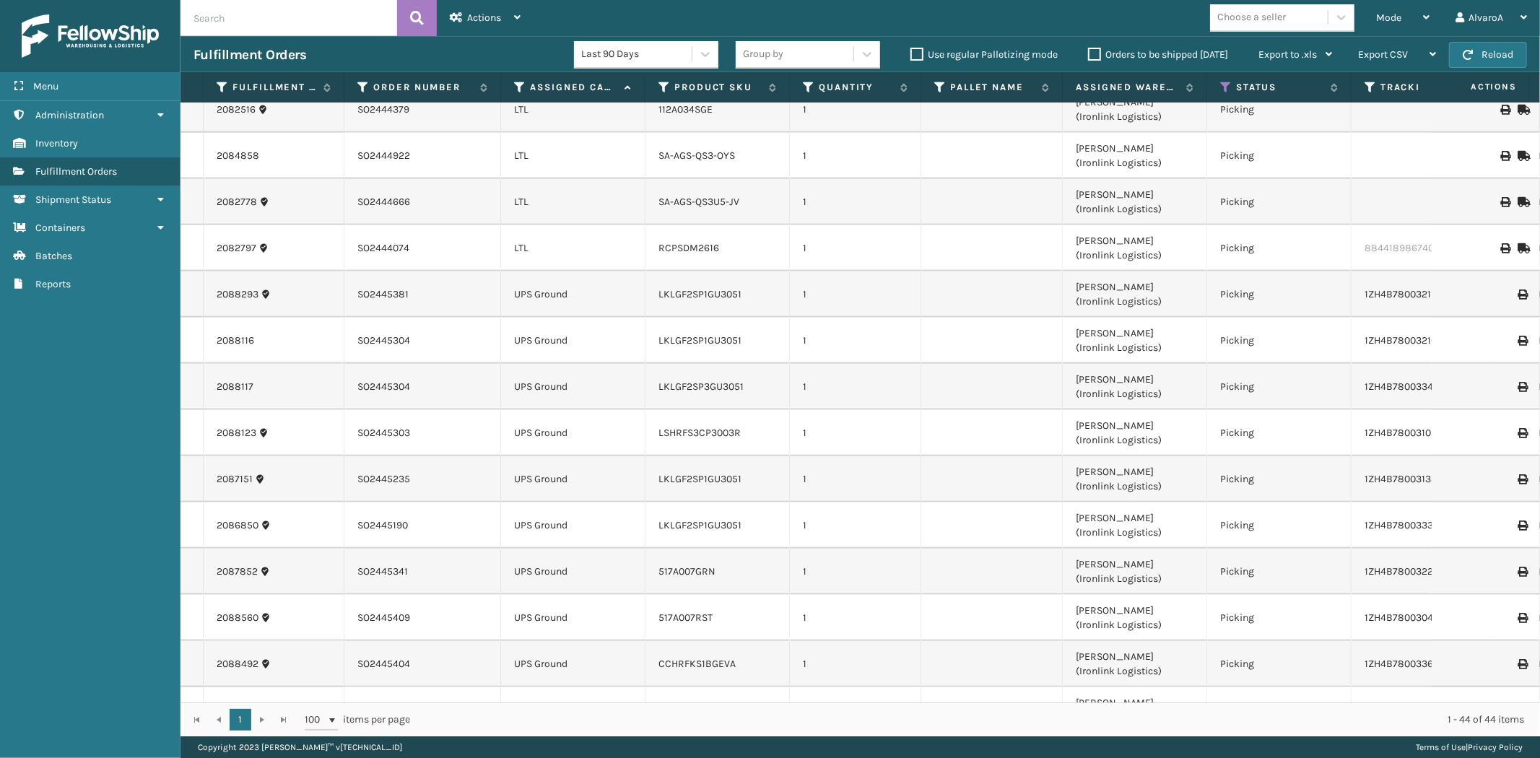
scroll to position [144, 0]
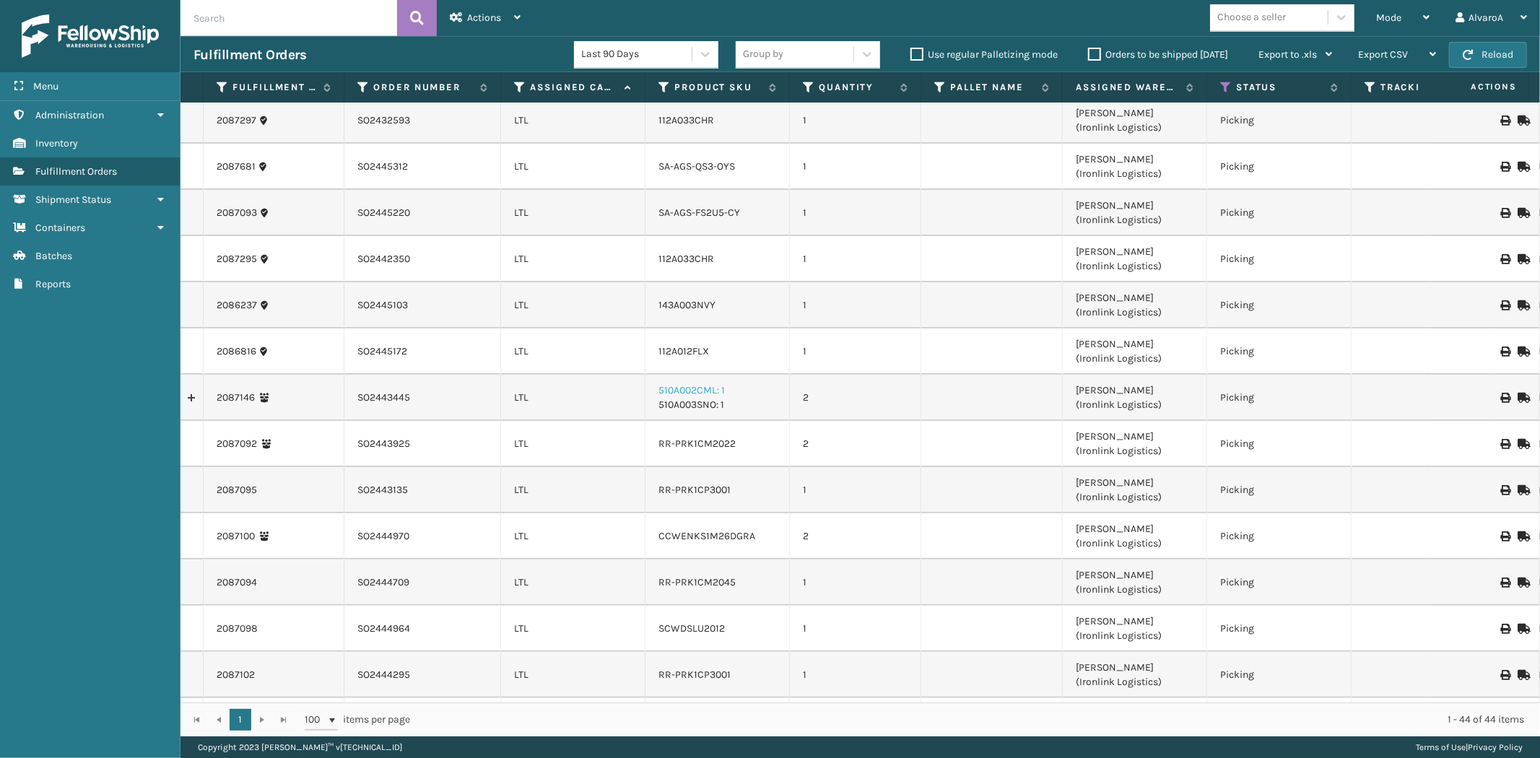
click at [659, 392] on link "510A002CML: 1" at bounding box center [692, 390] width 66 height 12
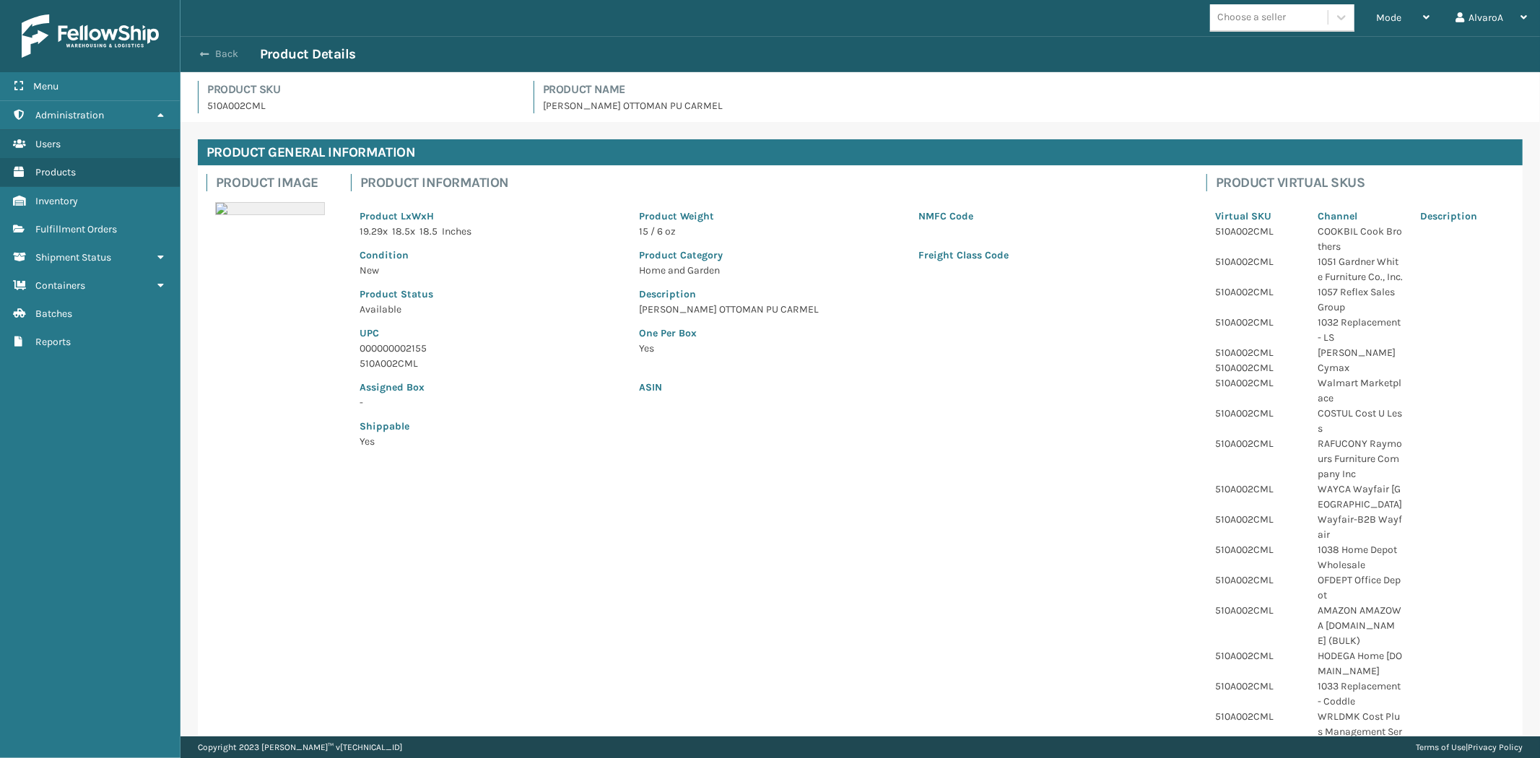
click at [210, 54] on button "Back" at bounding box center [227, 54] width 66 height 13
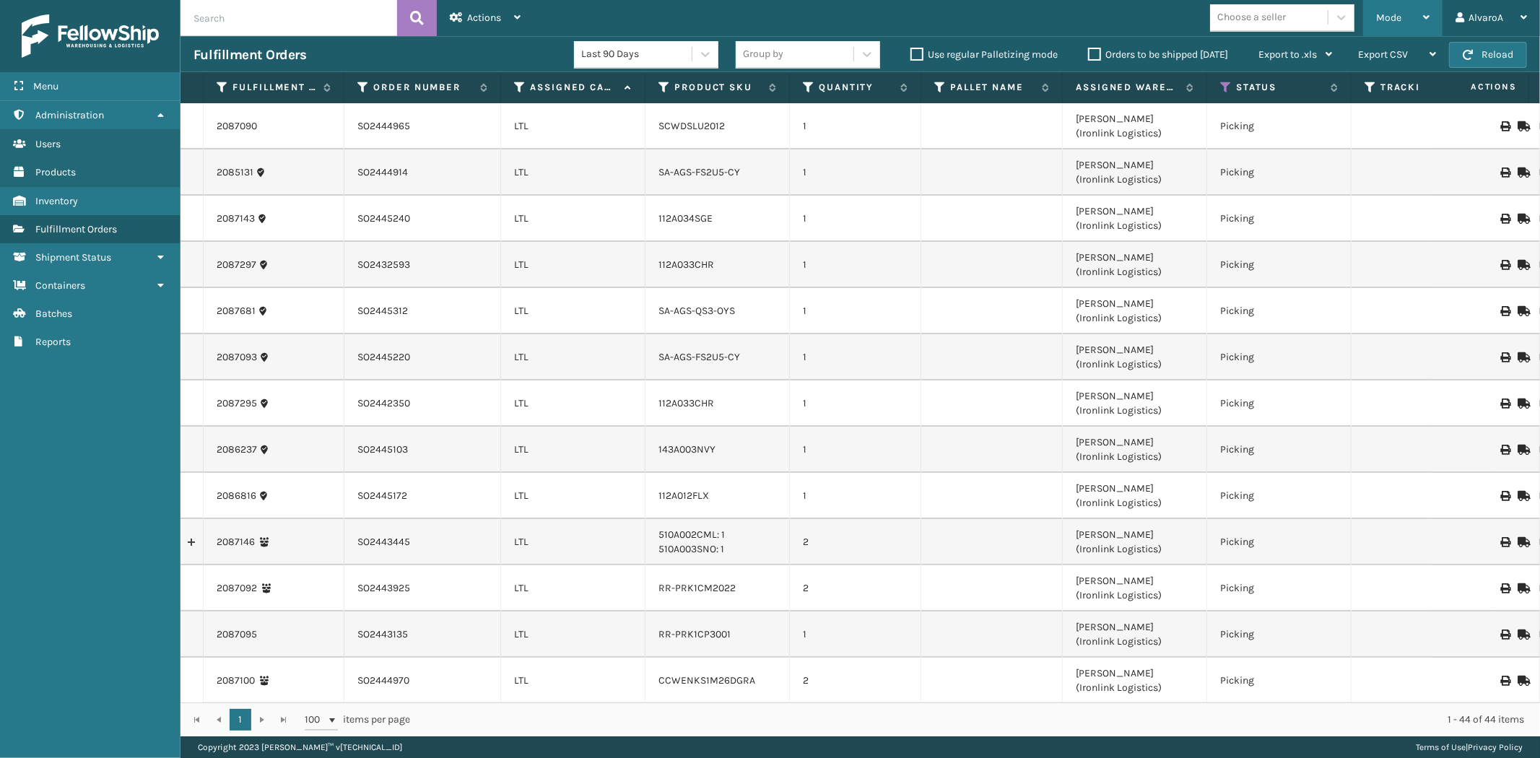
click at [1378, 26] on div "Mode" at bounding box center [1403, 18] width 53 height 36
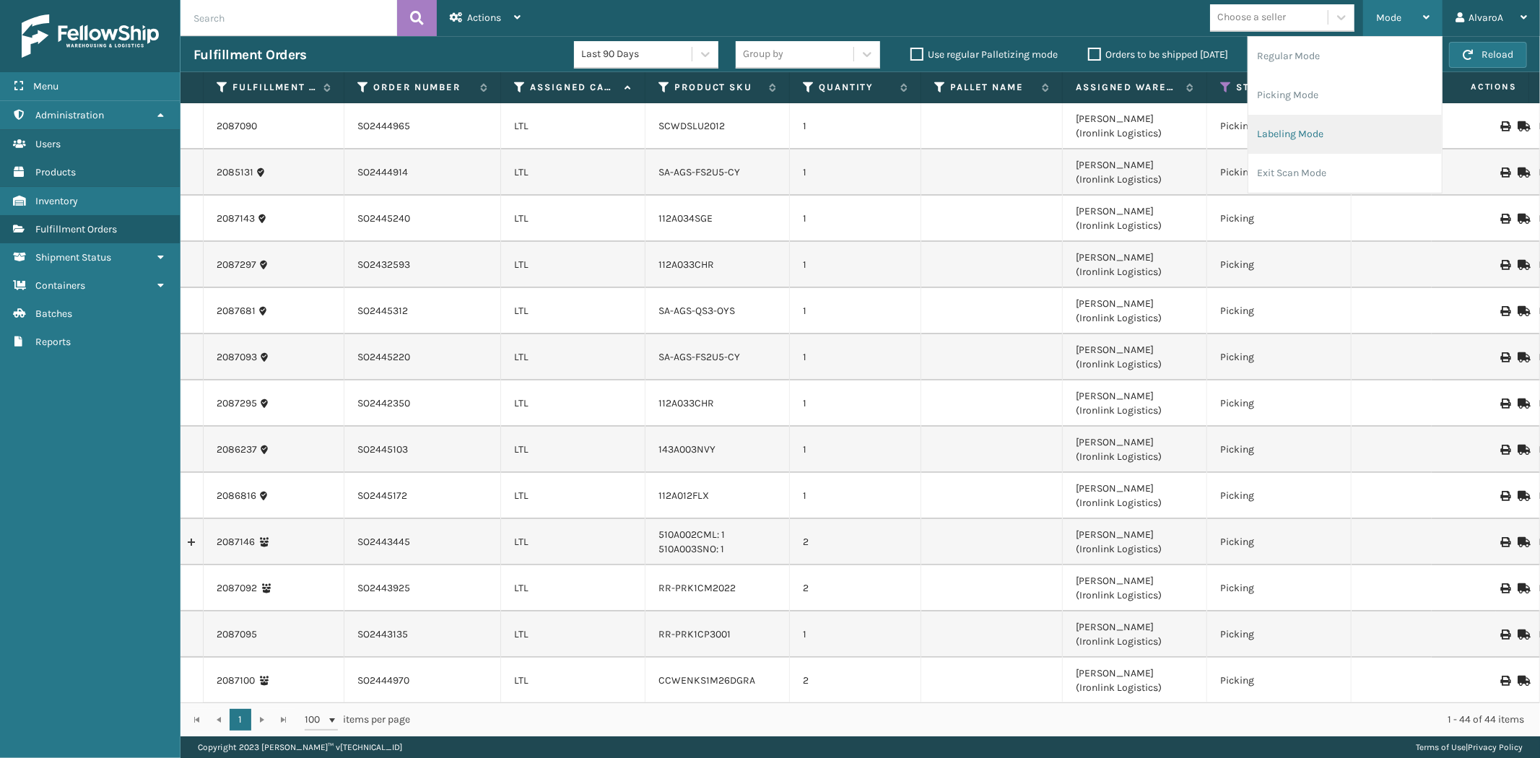
click at [1309, 137] on li "Labeling Mode" at bounding box center [1346, 134] width 194 height 39
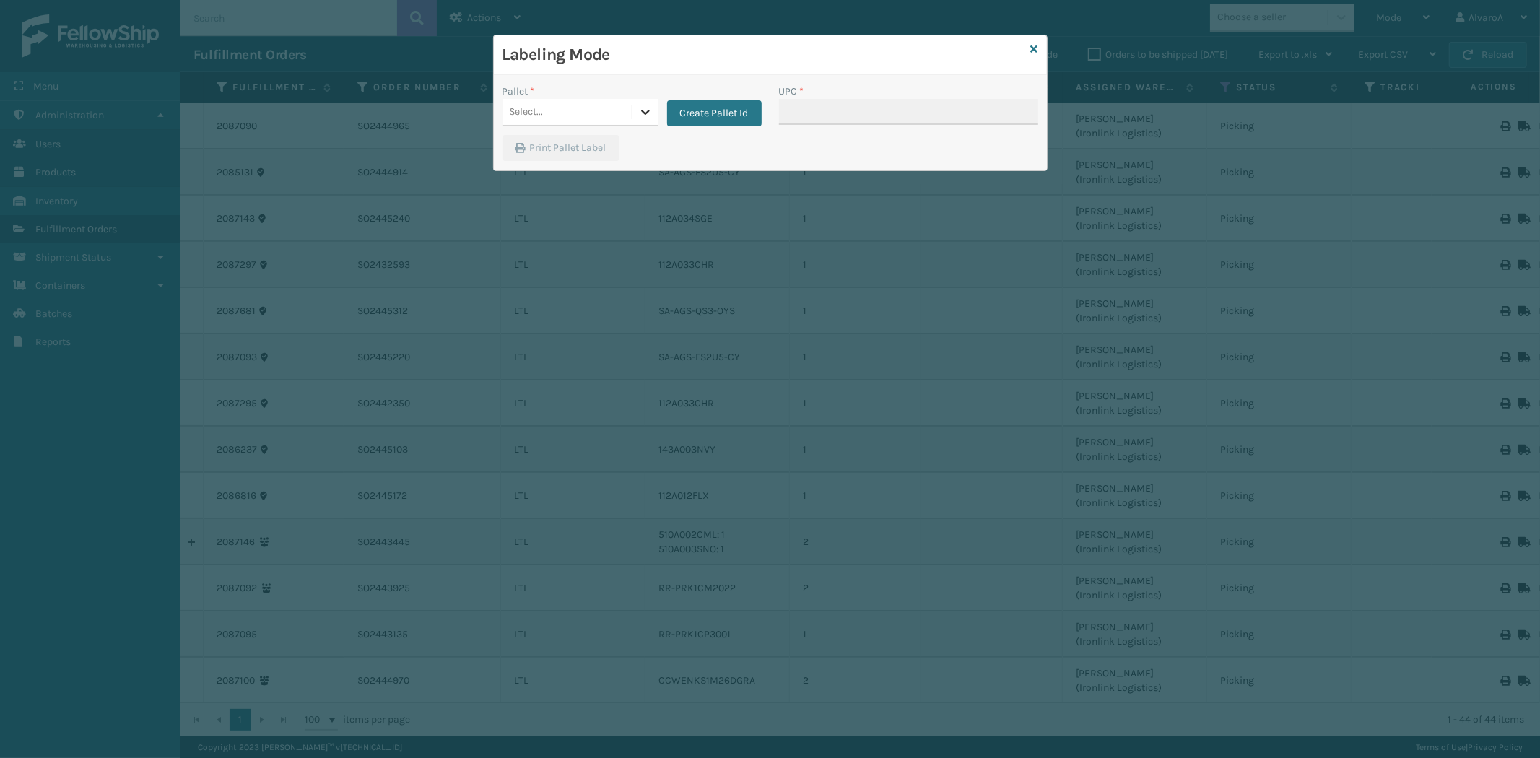
click at [641, 101] on div at bounding box center [646, 112] width 26 height 26
click at [568, 200] on div "UPSG-HR2HMXPSRM" at bounding box center [581, 201] width 156 height 27
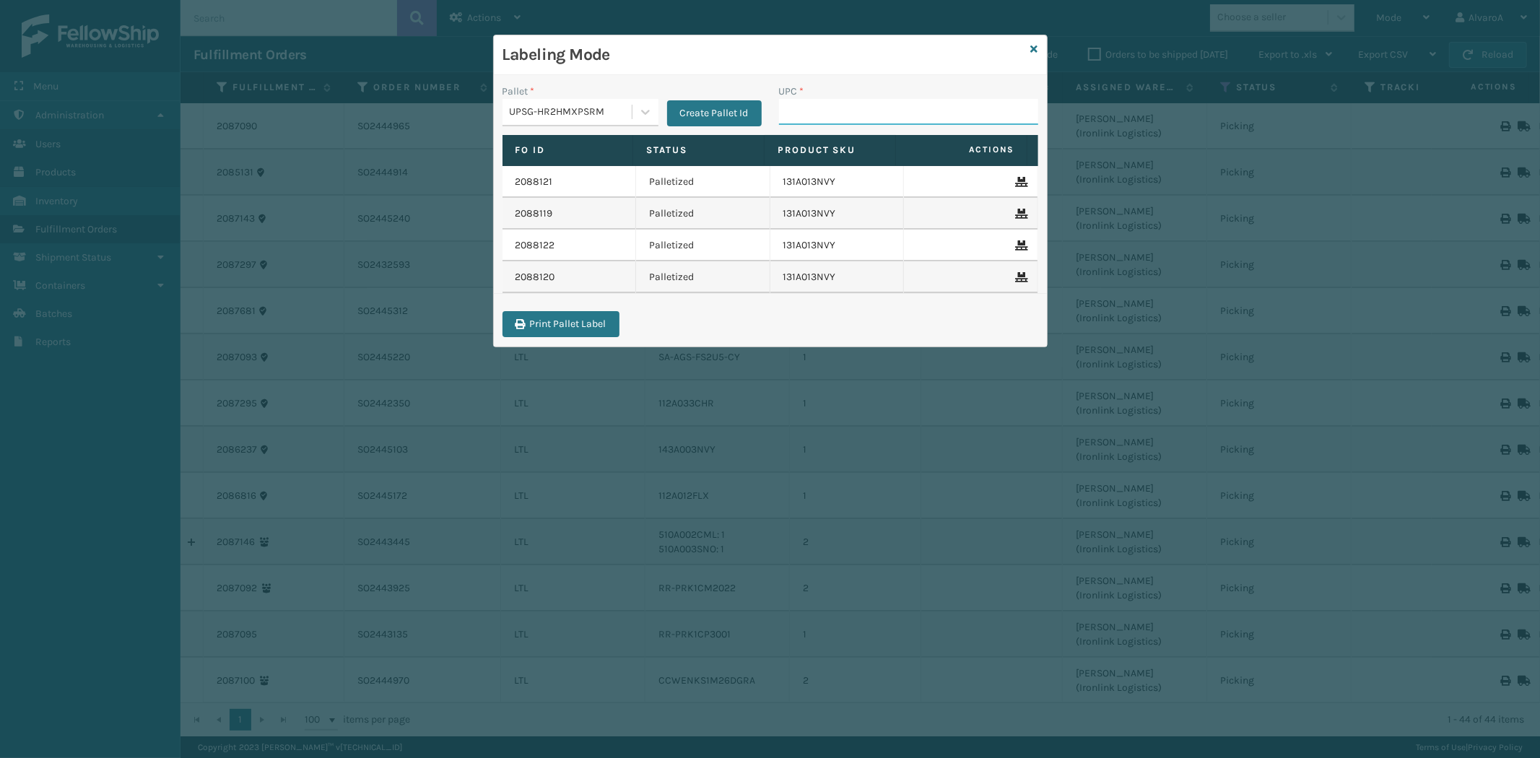
click at [860, 119] on input "UPC *" at bounding box center [908, 112] width 259 height 26
type input "510A003CML"
type input "517A007GRN"
type input "LKLGF2SP1GU3051"
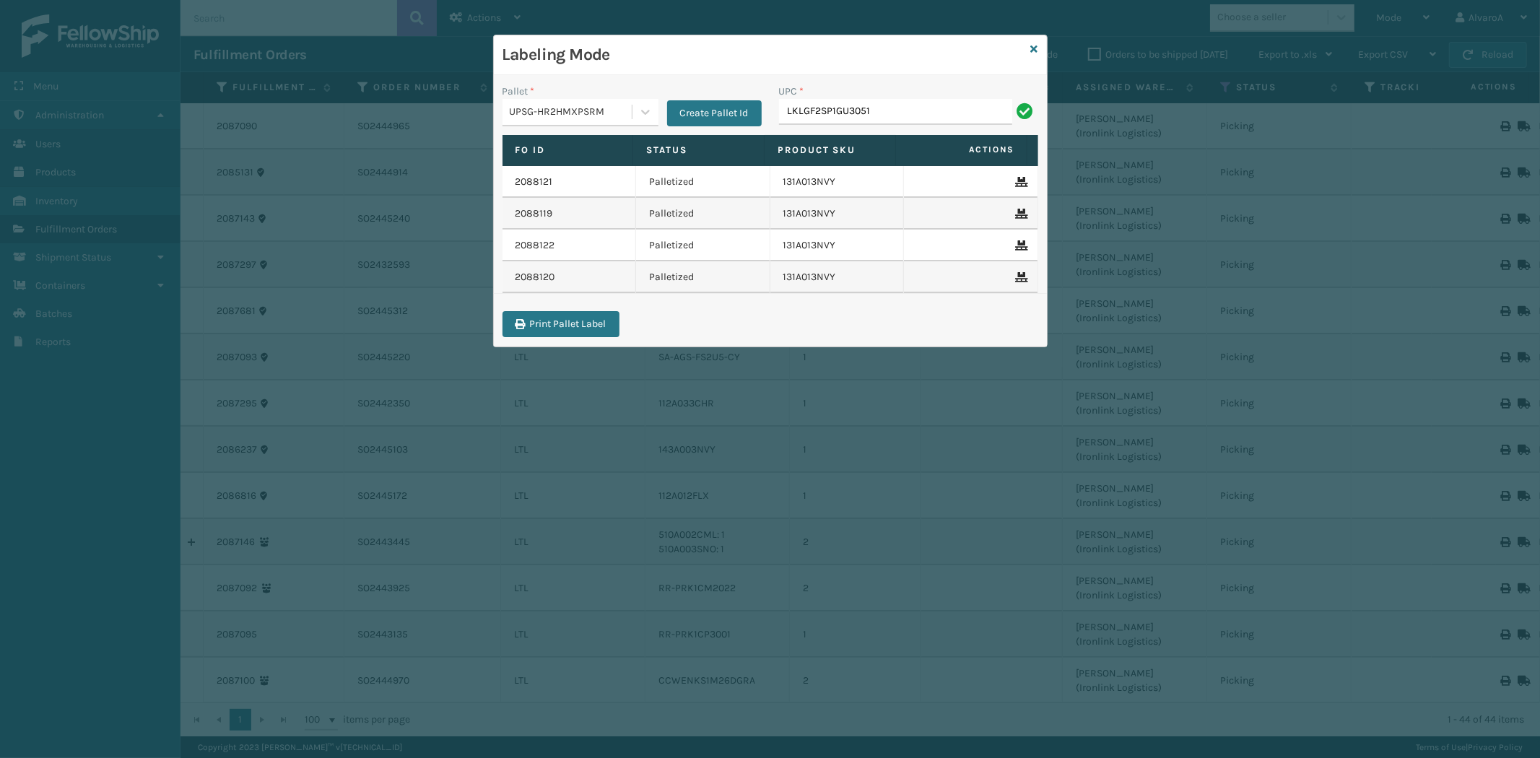
drag, startPoint x: 903, startPoint y: 94, endPoint x: 867, endPoint y: 113, distance: 41.3
click at [867, 113] on div "UPC * LKLGF2SP1GU3051" at bounding box center [908, 104] width 259 height 41
drag, startPoint x: 876, startPoint y: 113, endPoint x: 749, endPoint y: 116, distance: 127.1
click at [749, 116] on div "Pallet * UPSG-HR2HMXPSRM Create Pallet Id UPC * LKLGF2SP1GU3051" at bounding box center [770, 109] width 553 height 51
click at [915, 110] on input "LKLGF2SP1GU3051" at bounding box center [895, 112] width 233 height 26
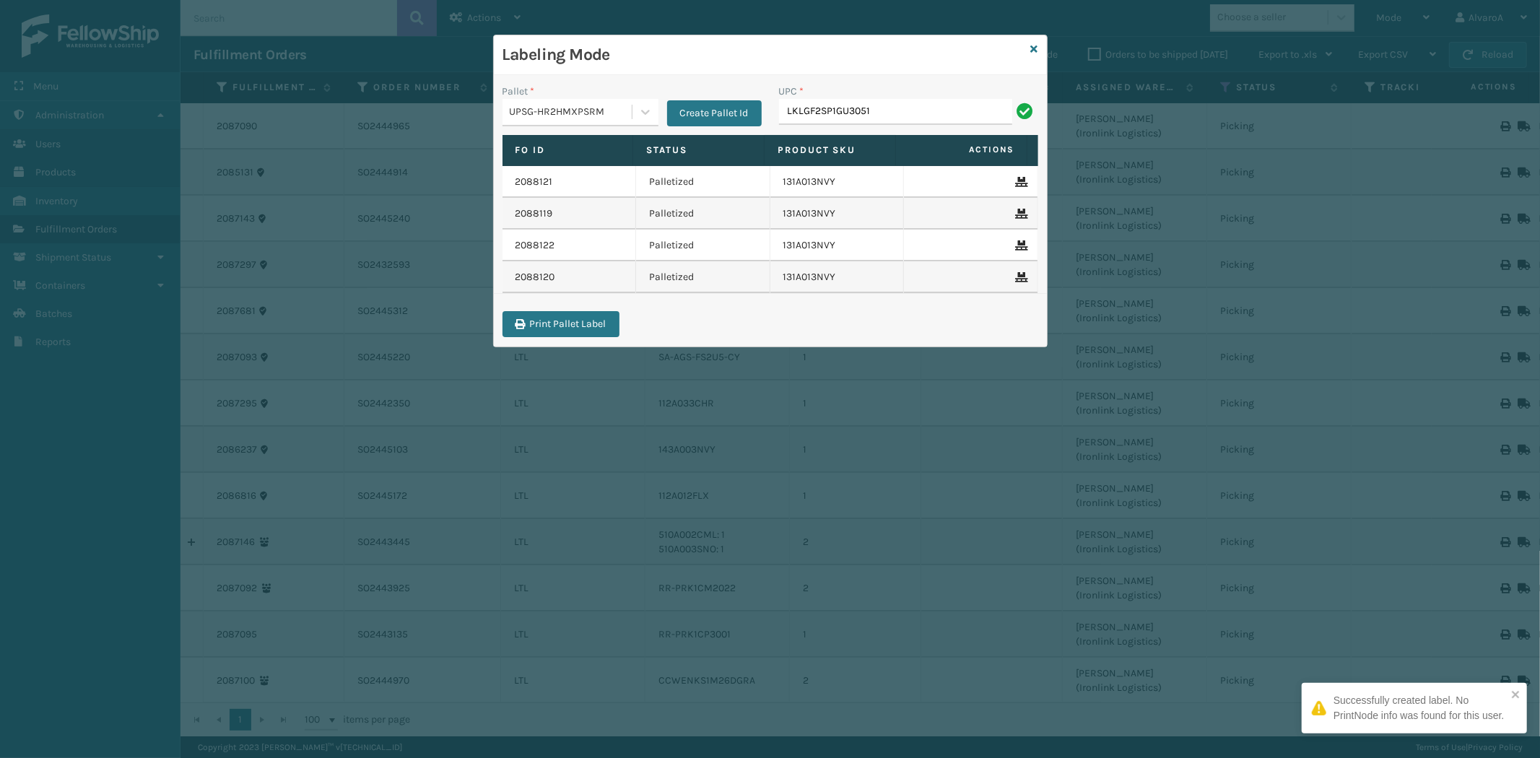
type input "LKLGF2SP1GU3051"
click at [652, 100] on div at bounding box center [646, 112] width 26 height 26
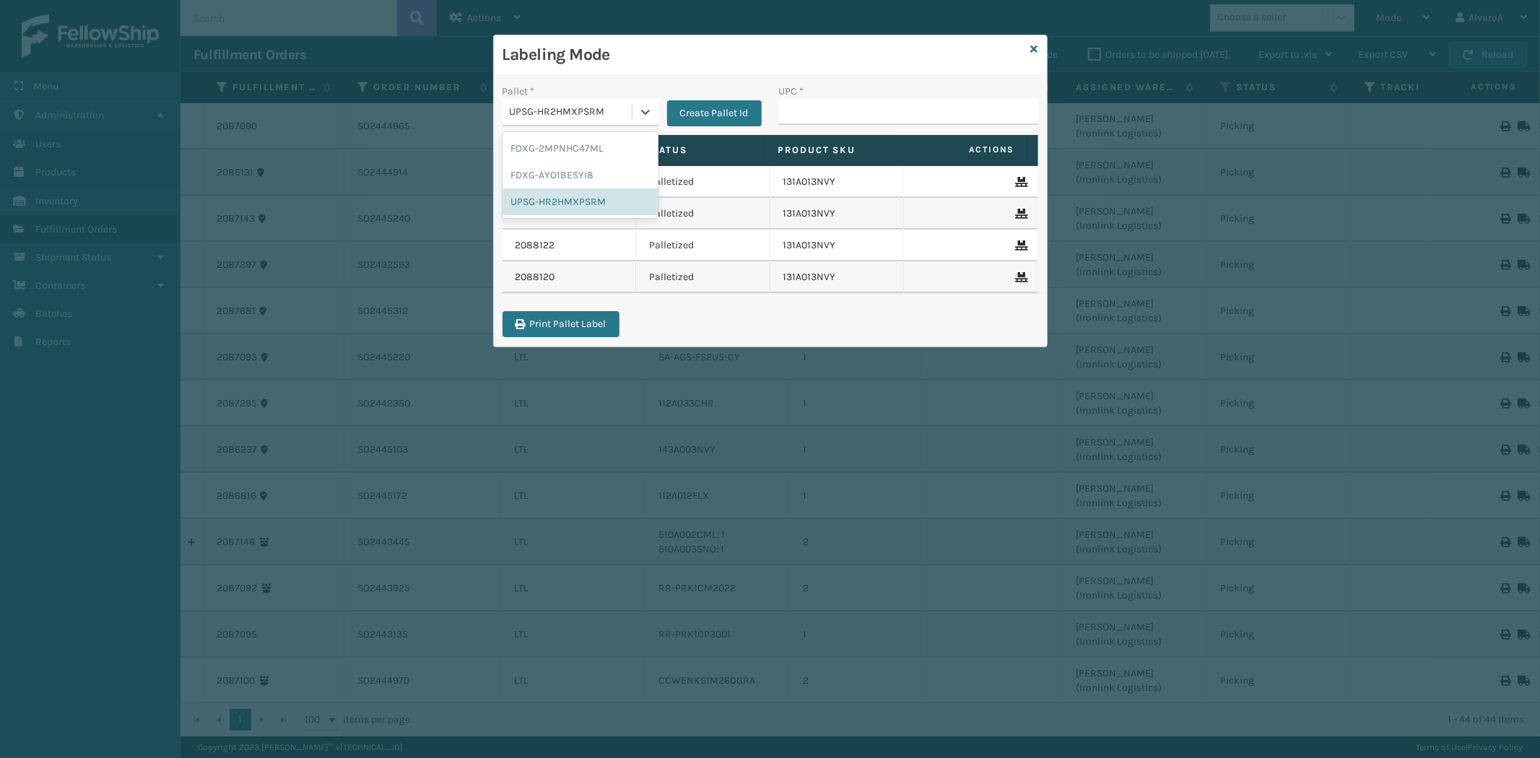
drag, startPoint x: 576, startPoint y: 197, endPoint x: 580, endPoint y: 224, distance: 27.1
click at [580, 224] on div "Pallet * option UPSG-HR2HMXPSRM focused, 3 of 3. 3 results available. Use Up an…" at bounding box center [770, 211] width 553 height 272
click at [591, 196] on div "UPSG-HR2HMXPSRM" at bounding box center [581, 201] width 156 height 27
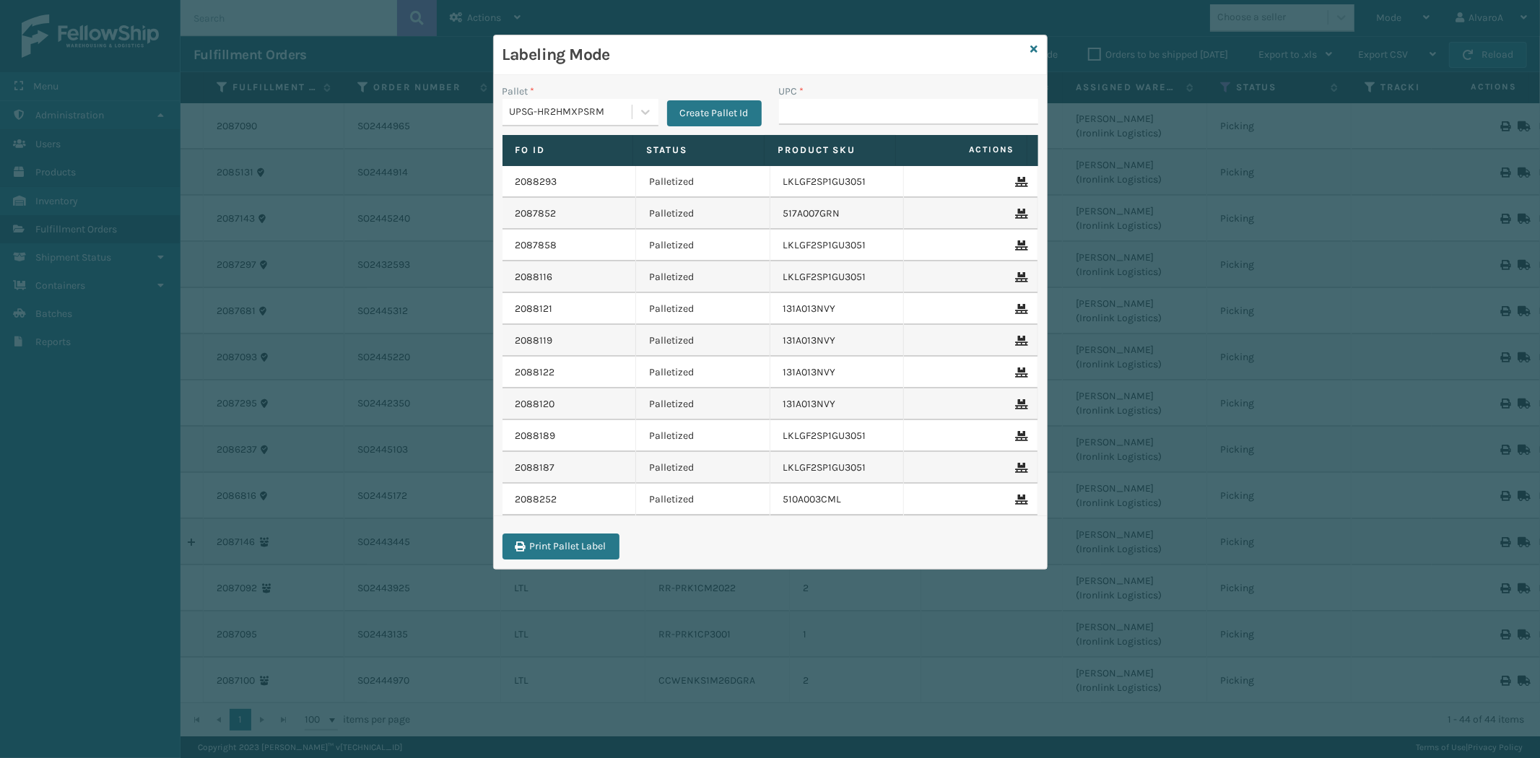
scroll to position [0, 797]
click at [810, 118] on input "UPC *" at bounding box center [908, 112] width 259 height 26
paste input "LKLGF2SP1GU3051"
type input "LKLGF2SP1GU3051"
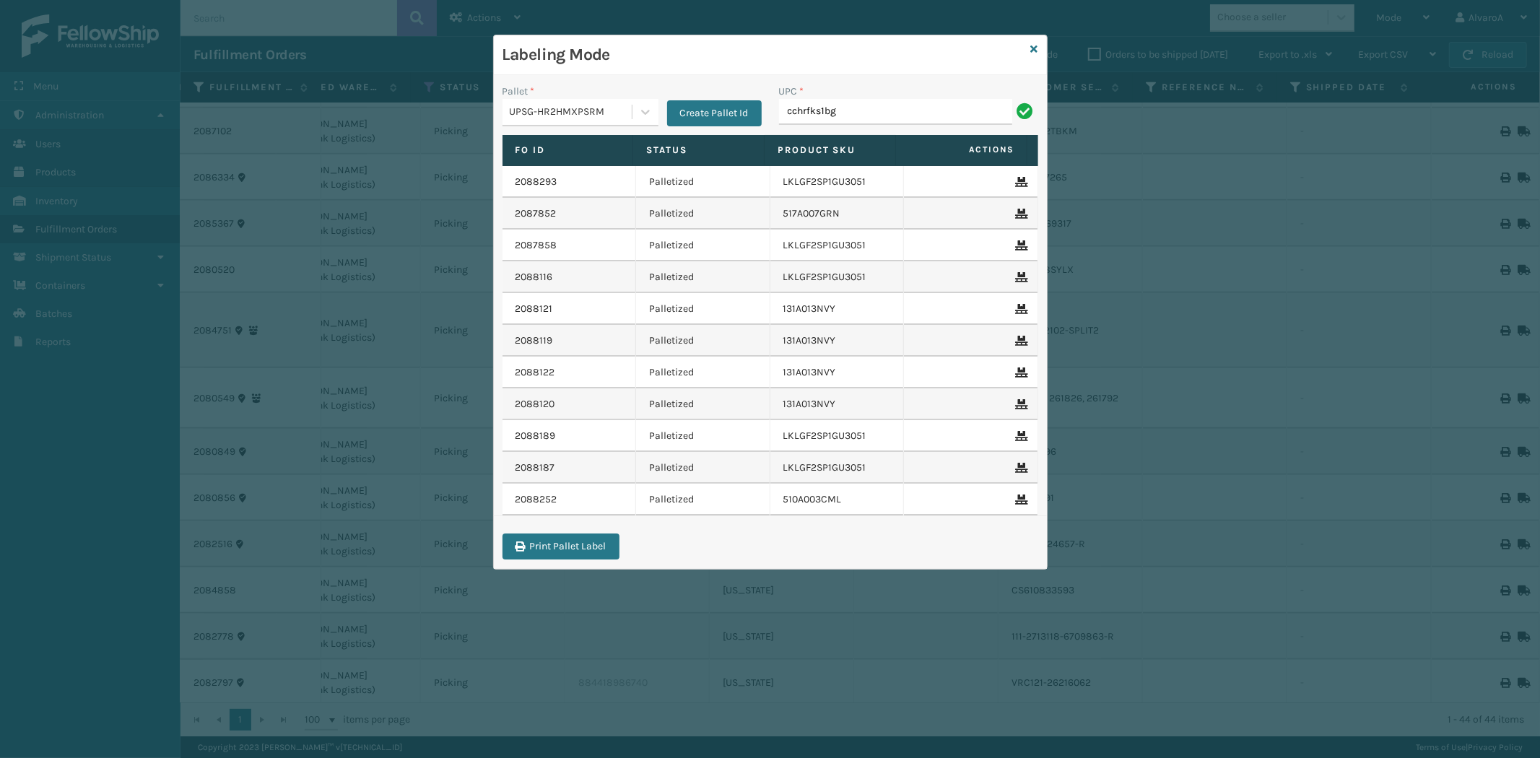
type input "CCHRFKS1BGEVA"
type input "517A007RST"
type input "CCHRFKS3M26BKVA"
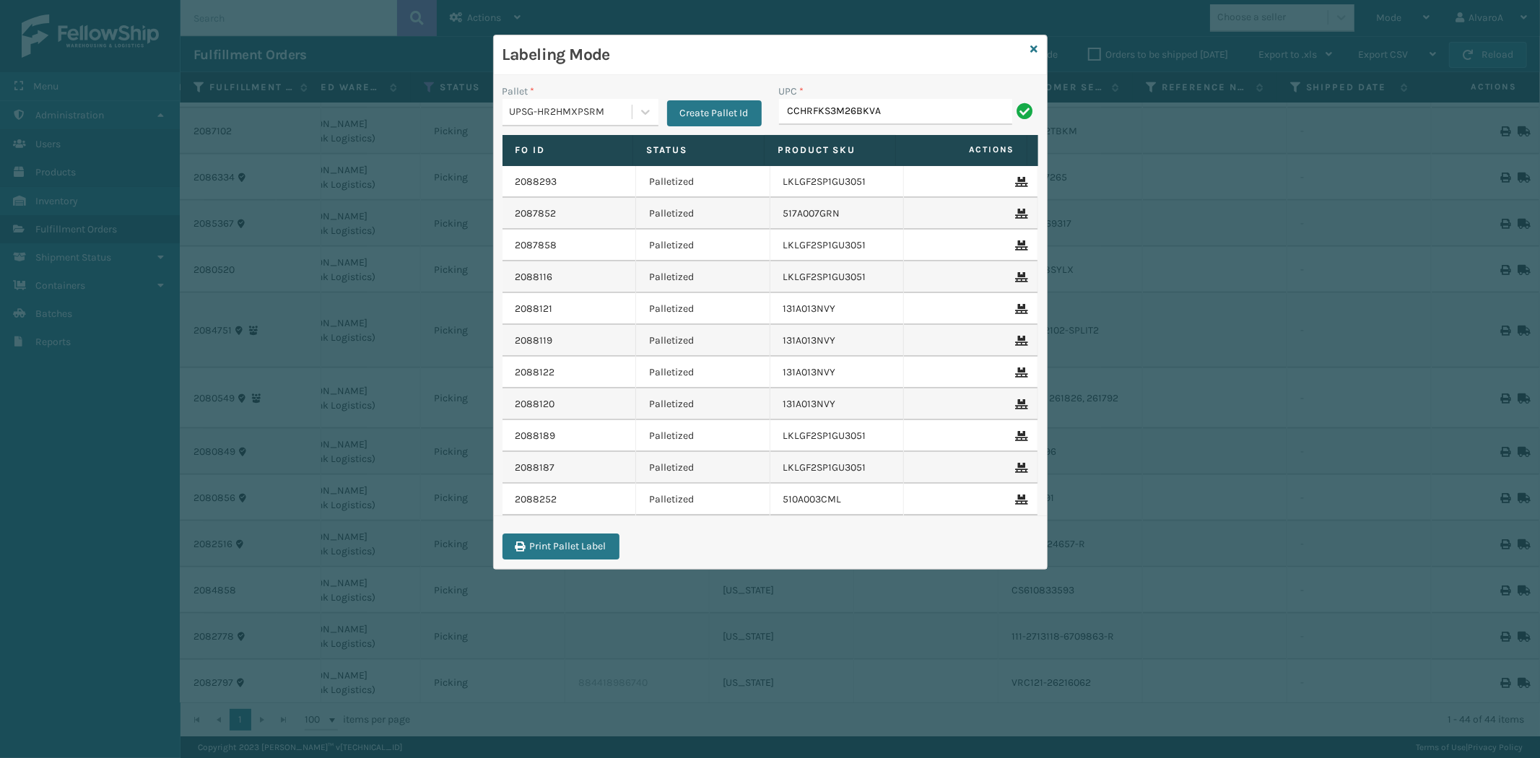
type input "CCHRFKS3M26BKVA"
type input "LKLGF2SP3GU3051"
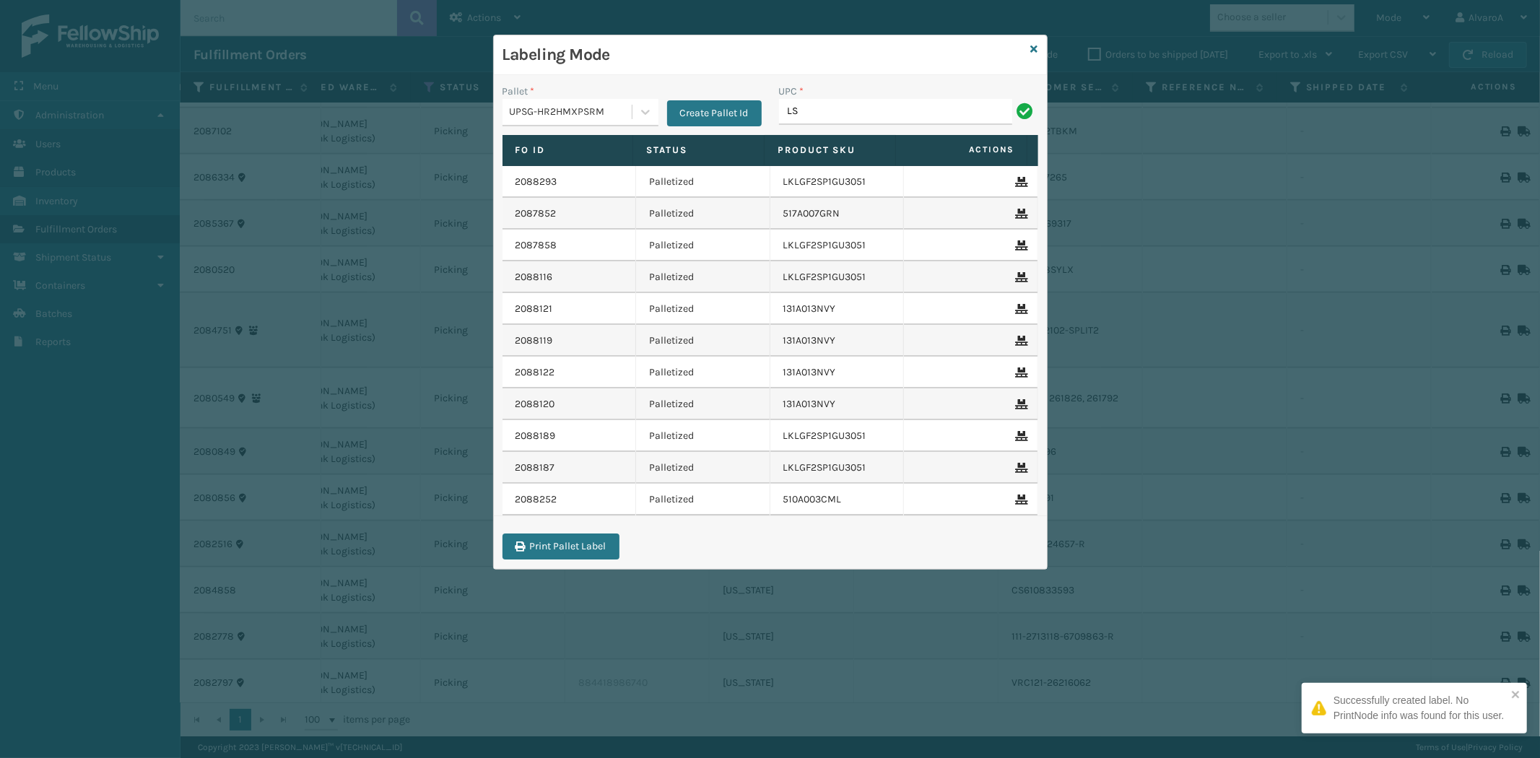
type input "LSHRFS3CP3003R"
click at [1029, 48] on div "Labeling Mode" at bounding box center [770, 55] width 553 height 40
click at [1036, 52] on icon at bounding box center [1034, 49] width 7 height 10
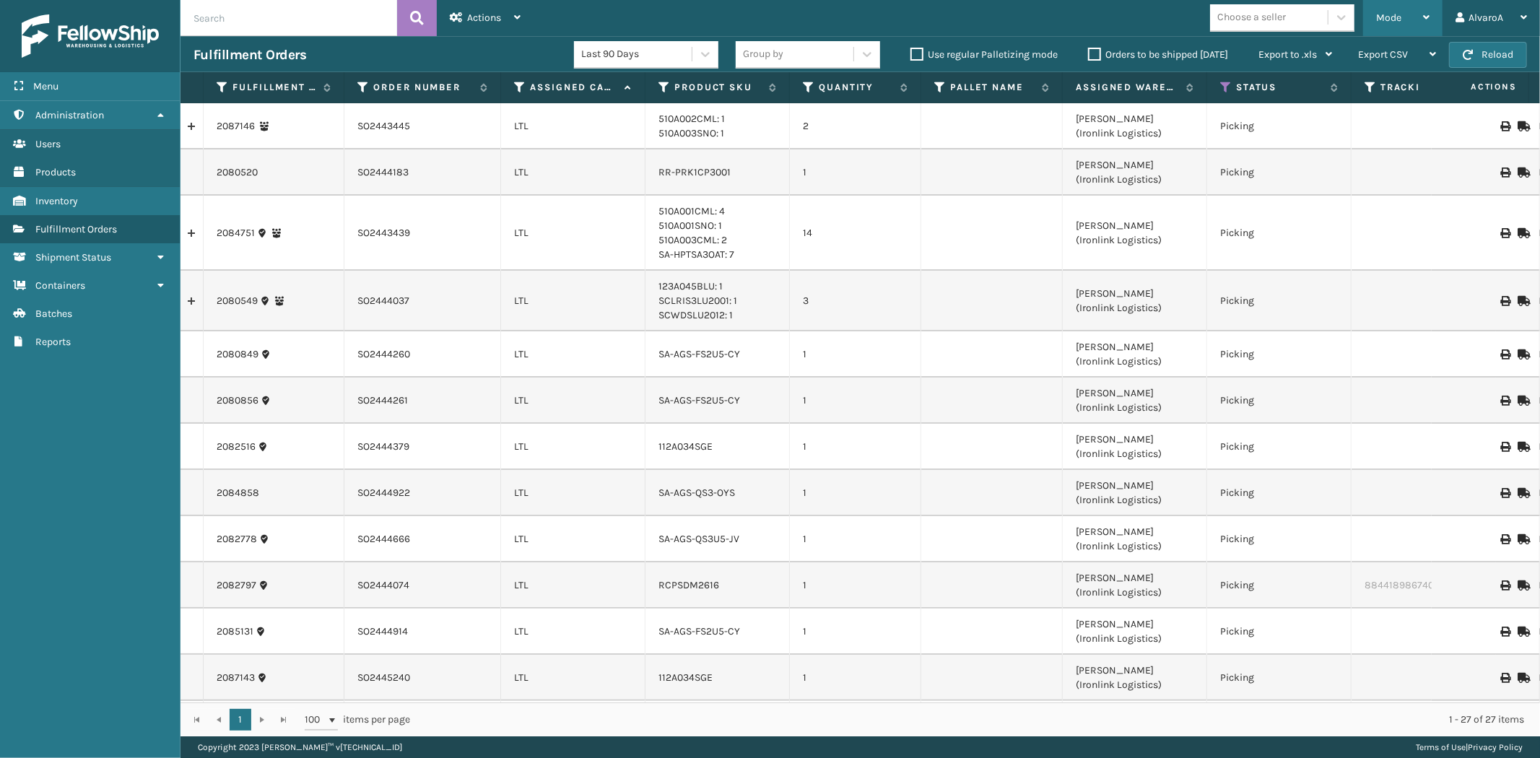
click at [1402, 17] on span "Mode" at bounding box center [1389, 18] width 25 height 12
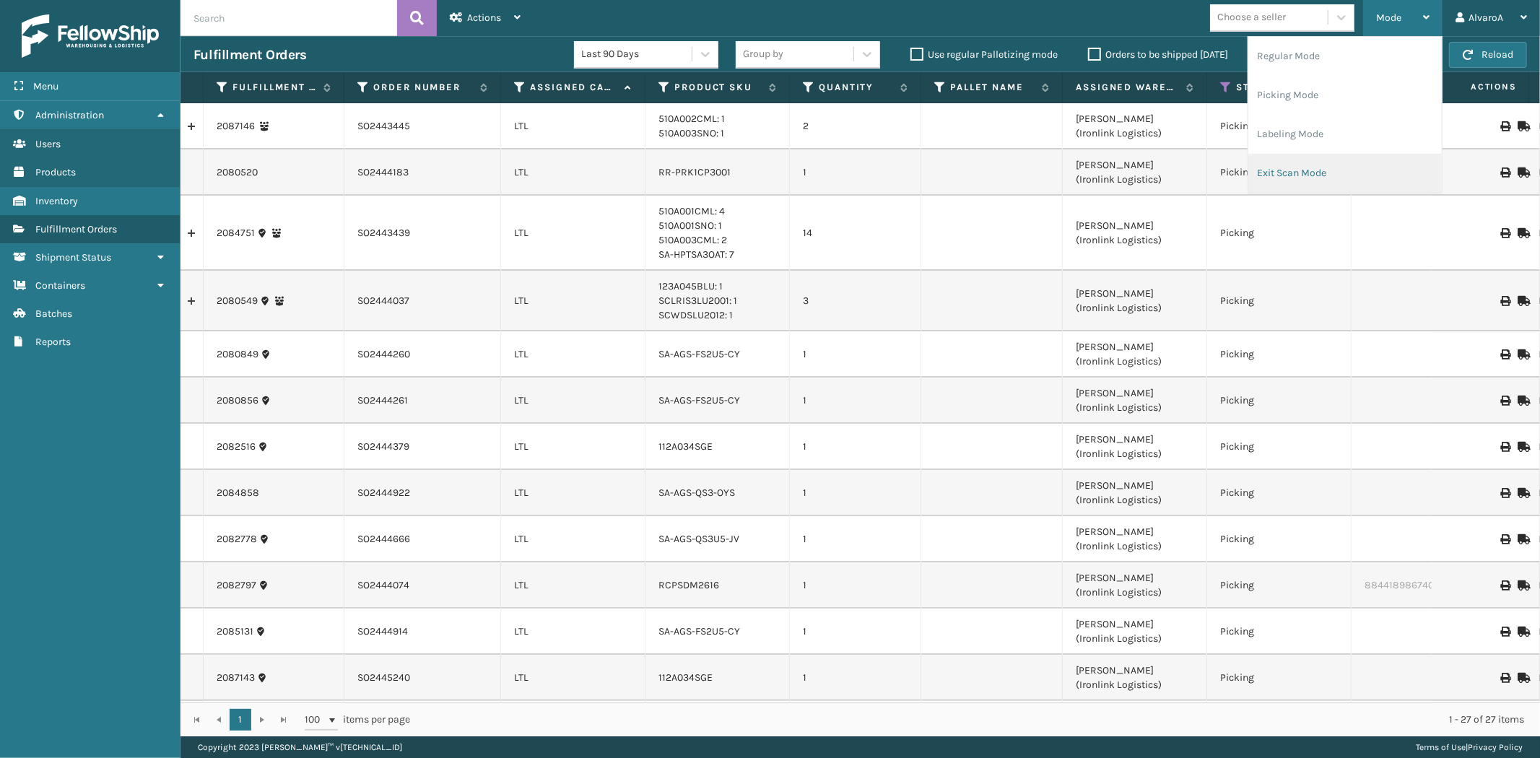
click at [1309, 178] on li "Exit Scan Mode" at bounding box center [1346, 173] width 194 height 39
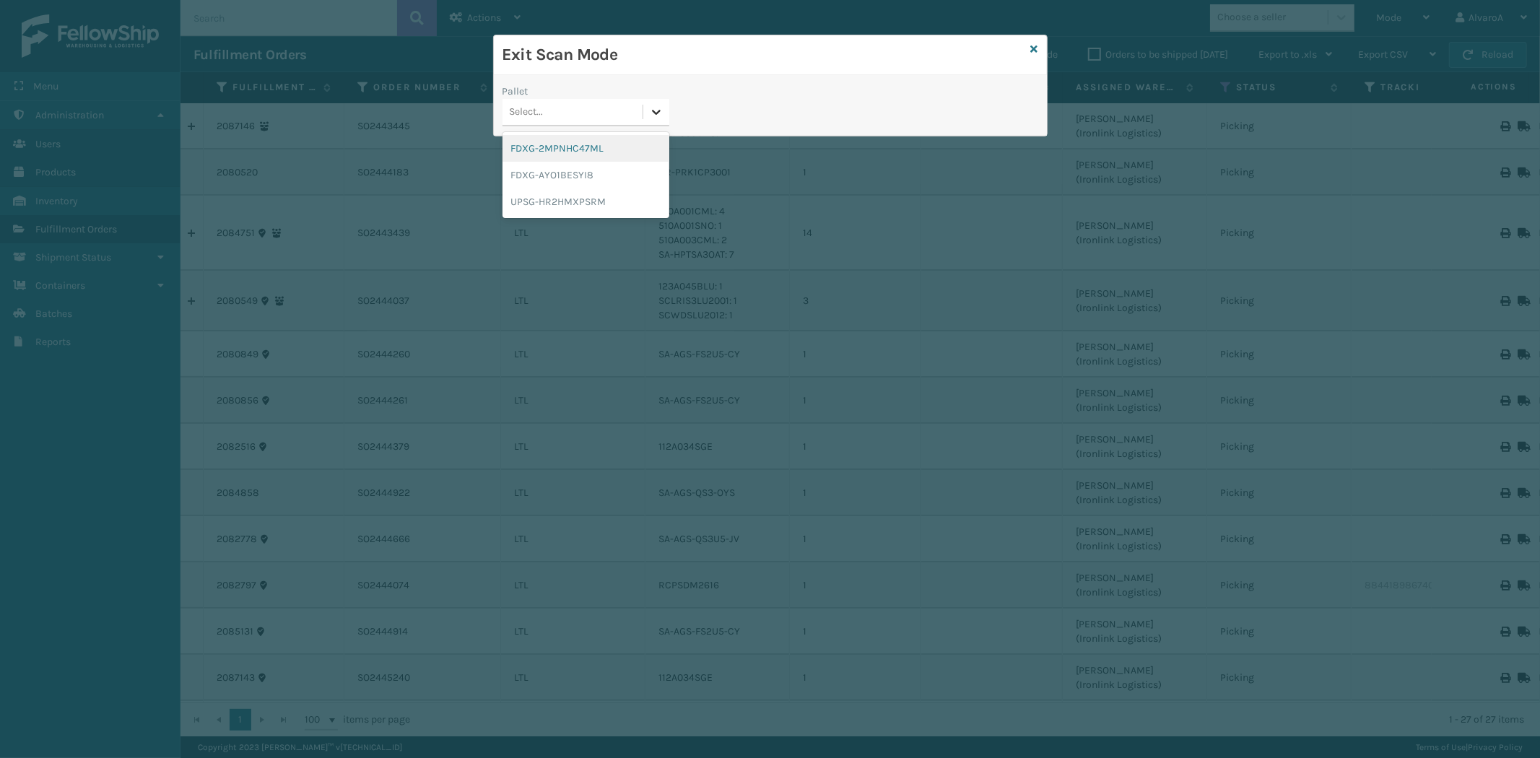
click at [660, 114] on icon at bounding box center [656, 112] width 14 height 14
click at [595, 199] on div "UPSG-HR2HMXPSRM" at bounding box center [586, 201] width 167 height 27
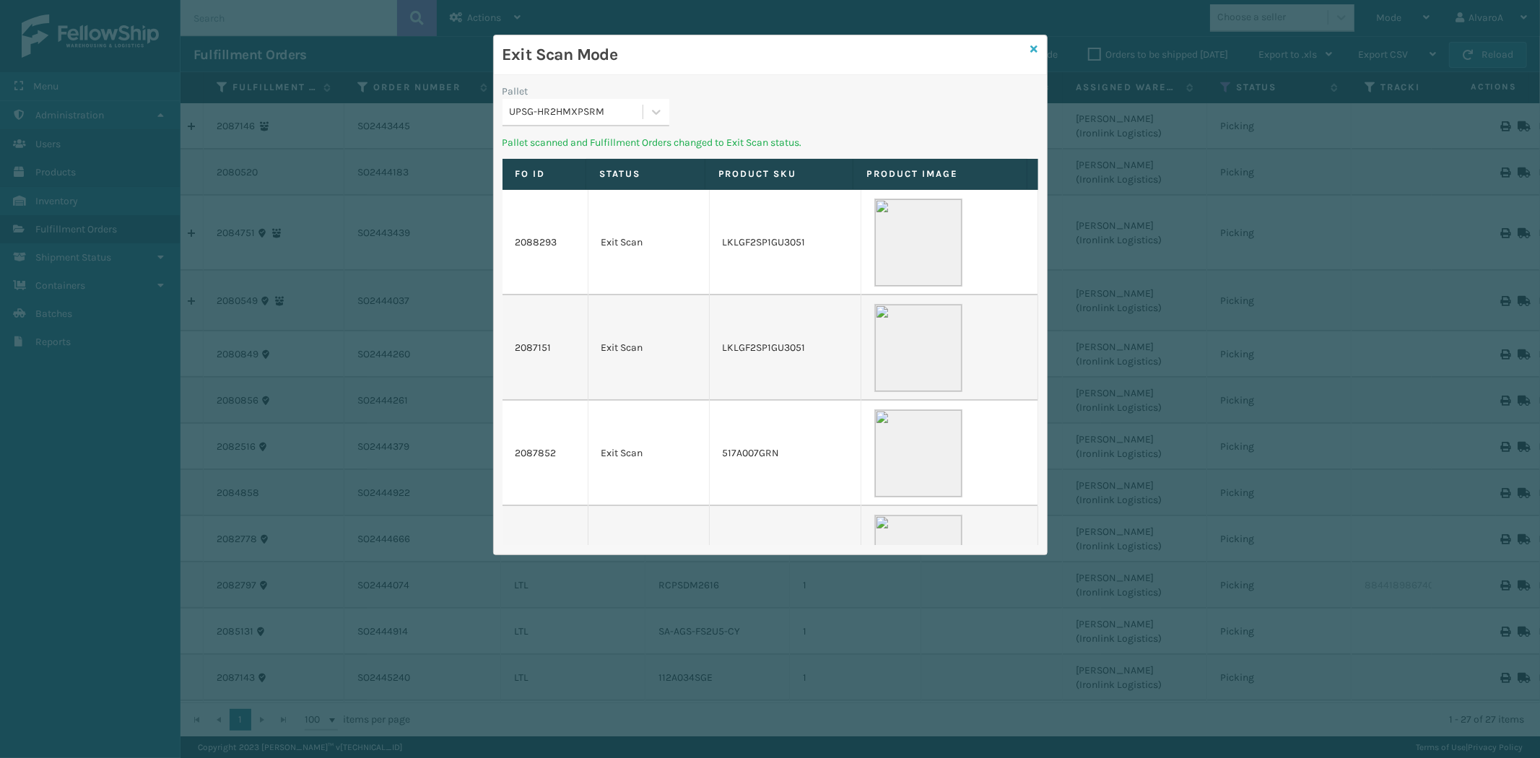
click at [1036, 51] on icon at bounding box center [1034, 49] width 7 height 10
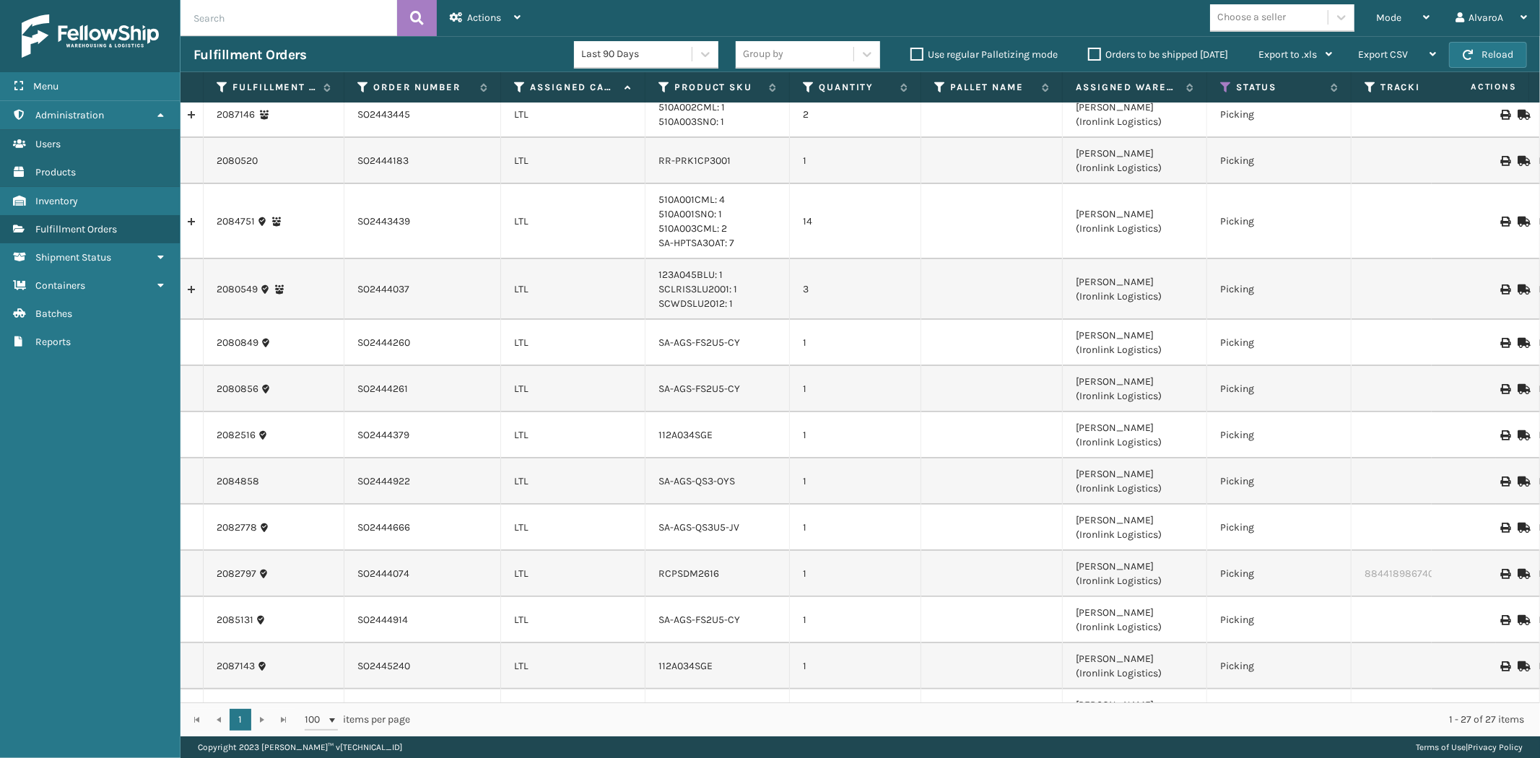
scroll to position [0, 0]
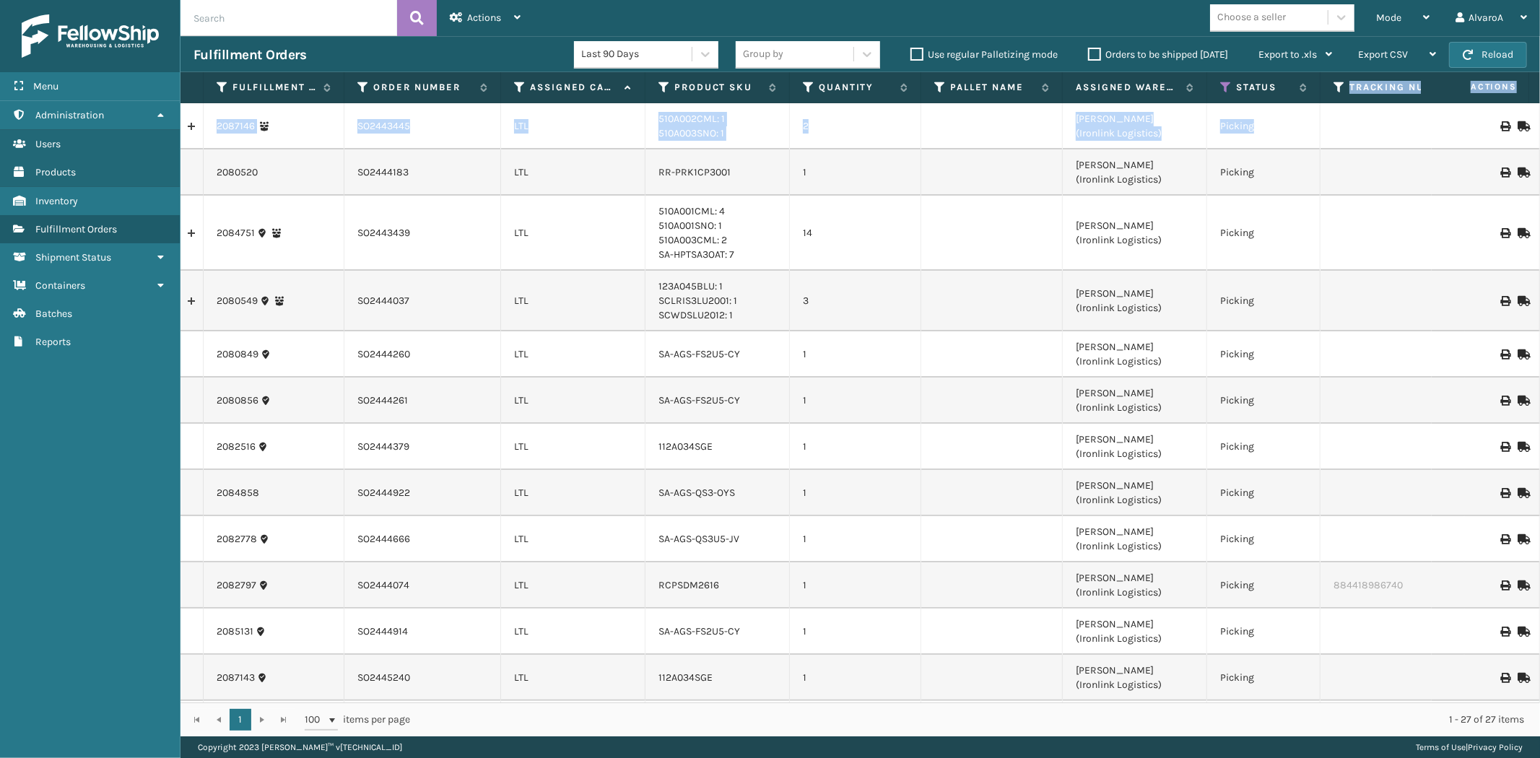
drag, startPoint x: 1348, startPoint y: 100, endPoint x: 1317, endPoint y: 106, distance: 31.7
click at [1317, 106] on div "Fulfillment Order Id Order Number Assigned Carrier Service Product SKU Quantity…" at bounding box center [861, 404] width 1360 height 664
click at [607, 257] on td "LTL" at bounding box center [573, 233] width 144 height 75
click at [1093, 53] on label "Orders to be shipped [DATE]" at bounding box center [1158, 54] width 140 height 12
click at [1089, 53] on input "Orders to be shipped [DATE]" at bounding box center [1088, 50] width 1 height 9
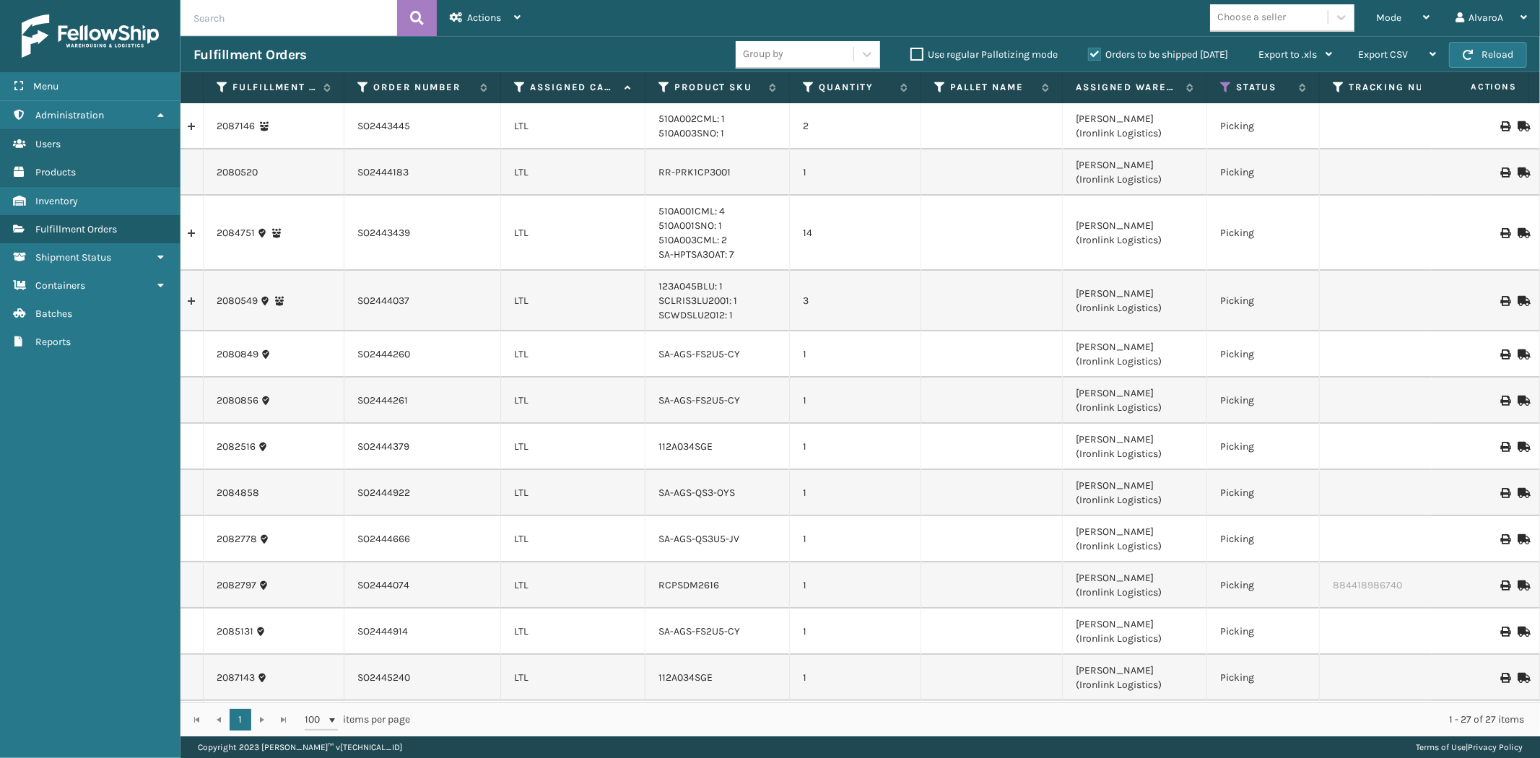
click at [1093, 53] on label "Orders to be shipped [DATE]" at bounding box center [1158, 54] width 140 height 12
click at [1089, 53] on input "Orders to be shipped [DATE]" at bounding box center [1088, 50] width 1 height 9
click at [1102, 53] on label "Orders to be shipped [DATE]" at bounding box center [1158, 54] width 140 height 12
click at [1089, 53] on input "Orders to be shipped [DATE]" at bounding box center [1088, 50] width 1 height 9
click at [1102, 53] on label "Orders to be shipped [DATE]" at bounding box center [1158, 54] width 140 height 12
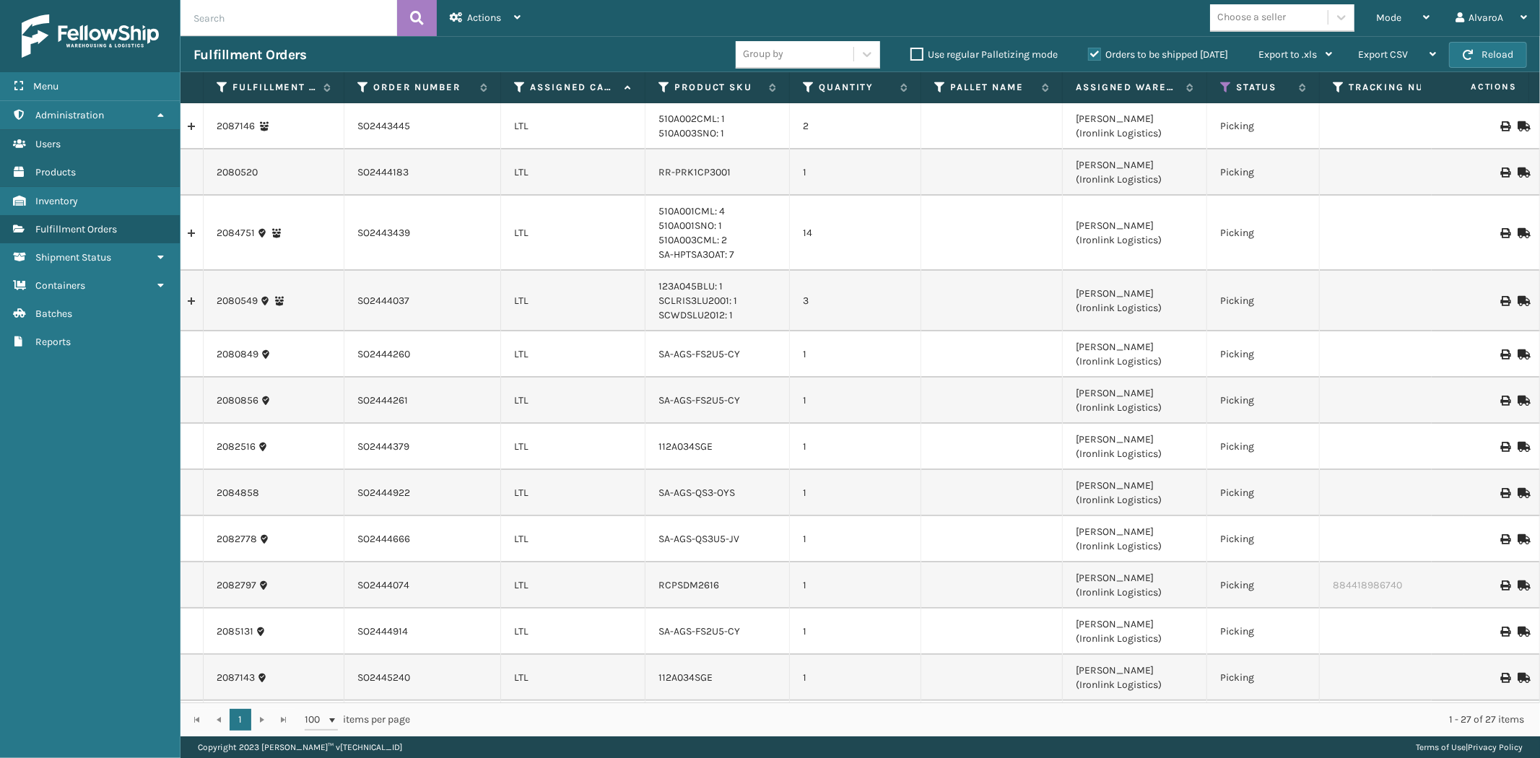
click at [1089, 53] on input "Orders to be shipped [DATE]" at bounding box center [1088, 50] width 1 height 9
click at [1088, 52] on label "Orders to be shipped [DATE]" at bounding box center [1158, 54] width 140 height 12
click at [1088, 52] on input "Orders to be shipped [DATE]" at bounding box center [1088, 50] width 1 height 9
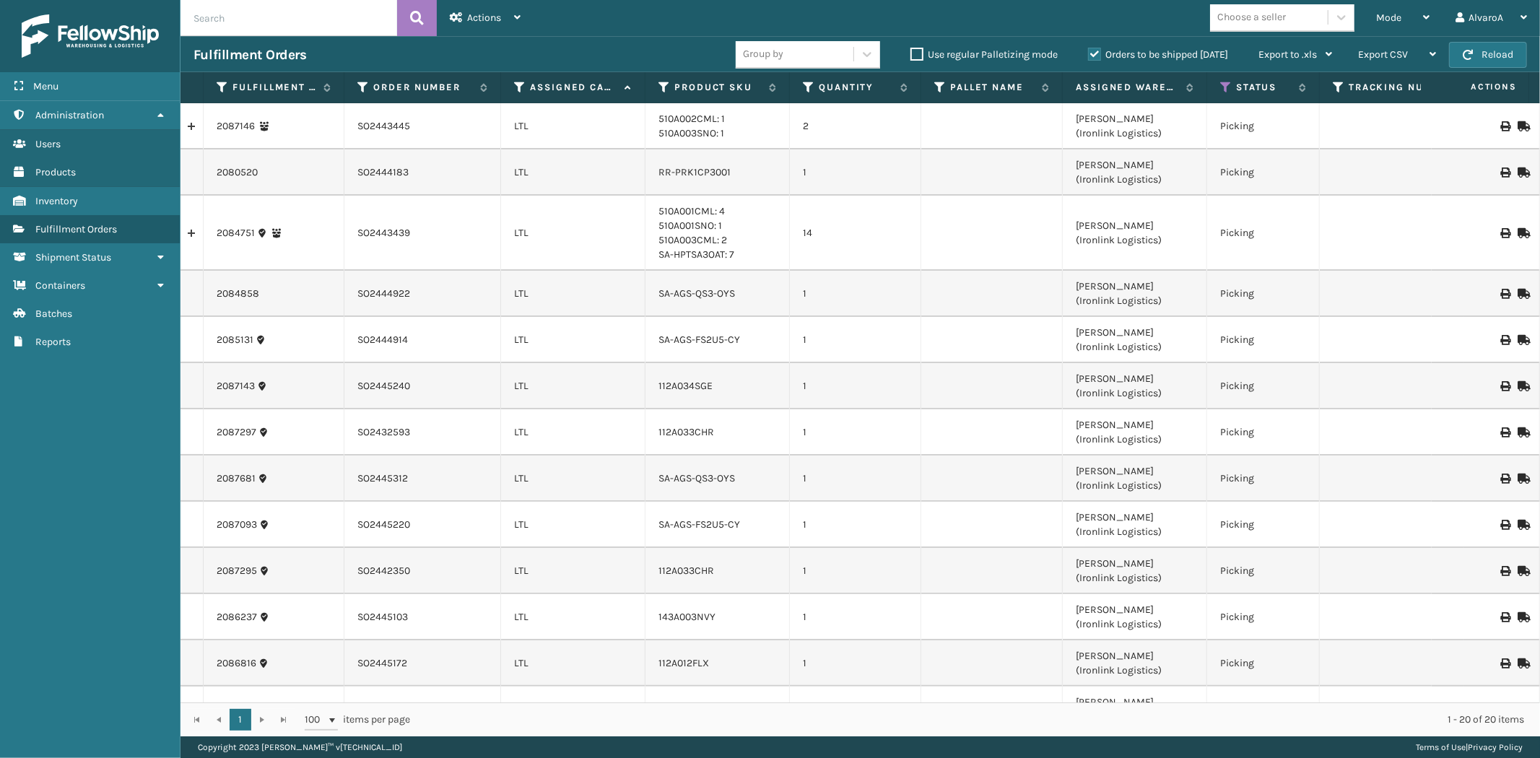
click at [1088, 52] on label "Orders to be shipped [DATE]" at bounding box center [1158, 54] width 140 height 12
click at [1088, 52] on input "Orders to be shipped [DATE]" at bounding box center [1088, 50] width 1 height 9
